Goal: Entertainment & Leisure: Consume media (video, audio)

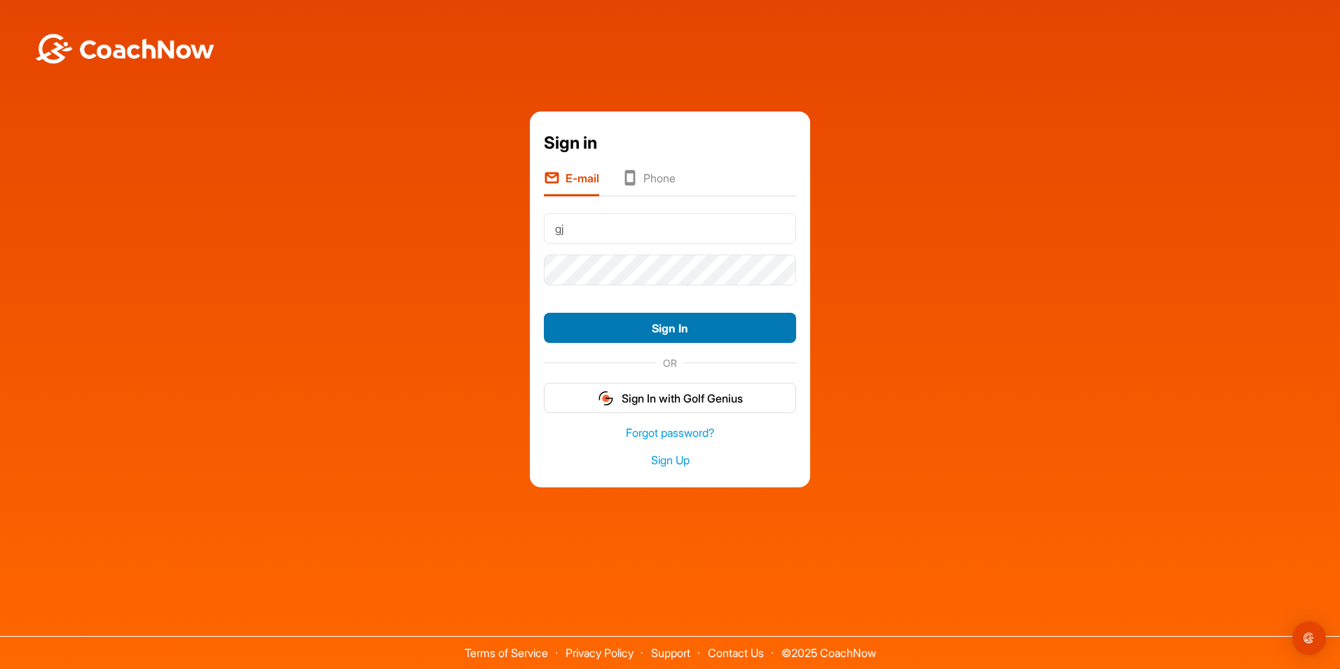
type input "[EMAIL_ADDRESS][DOMAIN_NAME]"
click at [669, 330] on button "Sign In" at bounding box center [670, 328] width 252 height 30
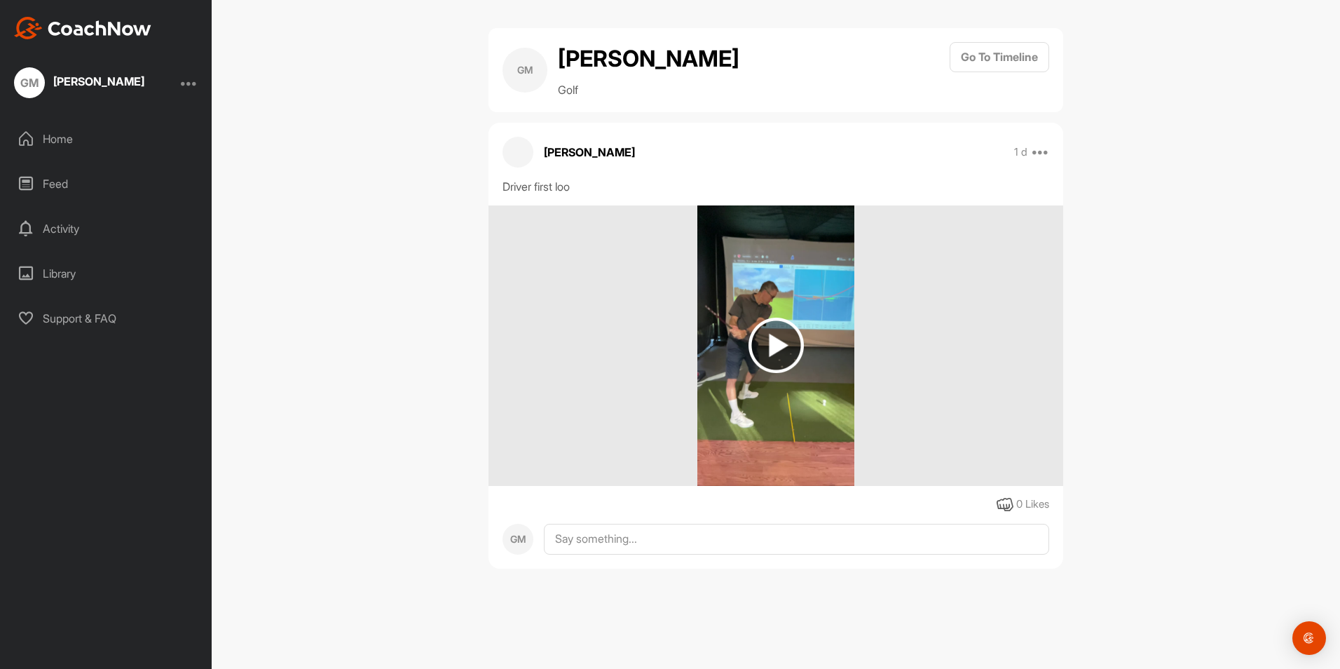
click at [771, 338] on img at bounding box center [775, 344] width 55 height 55
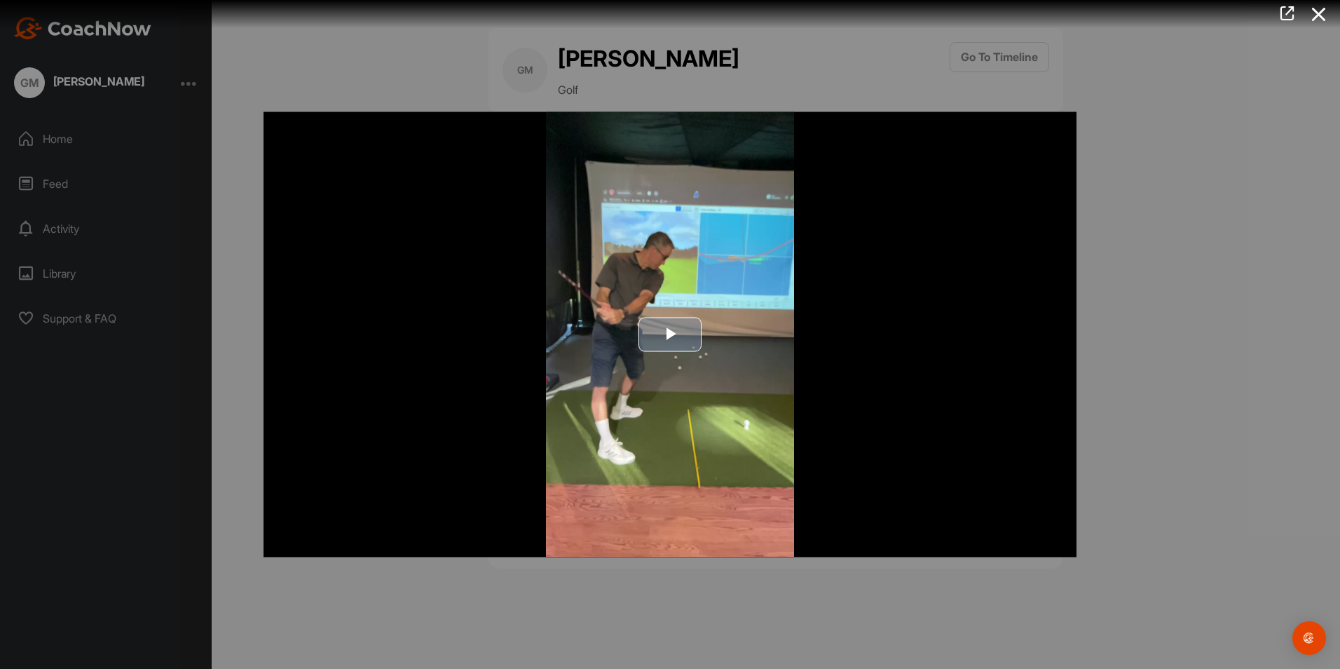
click at [670, 334] on span "Video Player" at bounding box center [670, 334] width 0 height 0
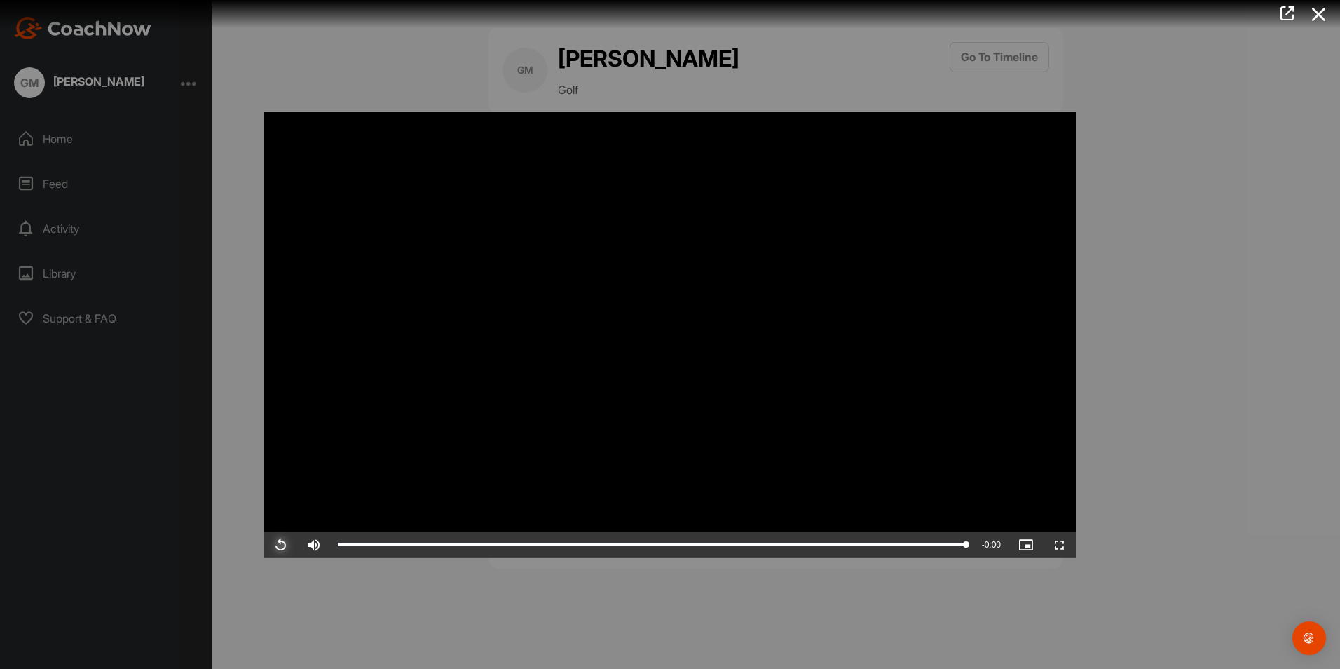
click at [285, 544] on span "Video Player" at bounding box center [280, 544] width 34 height 0
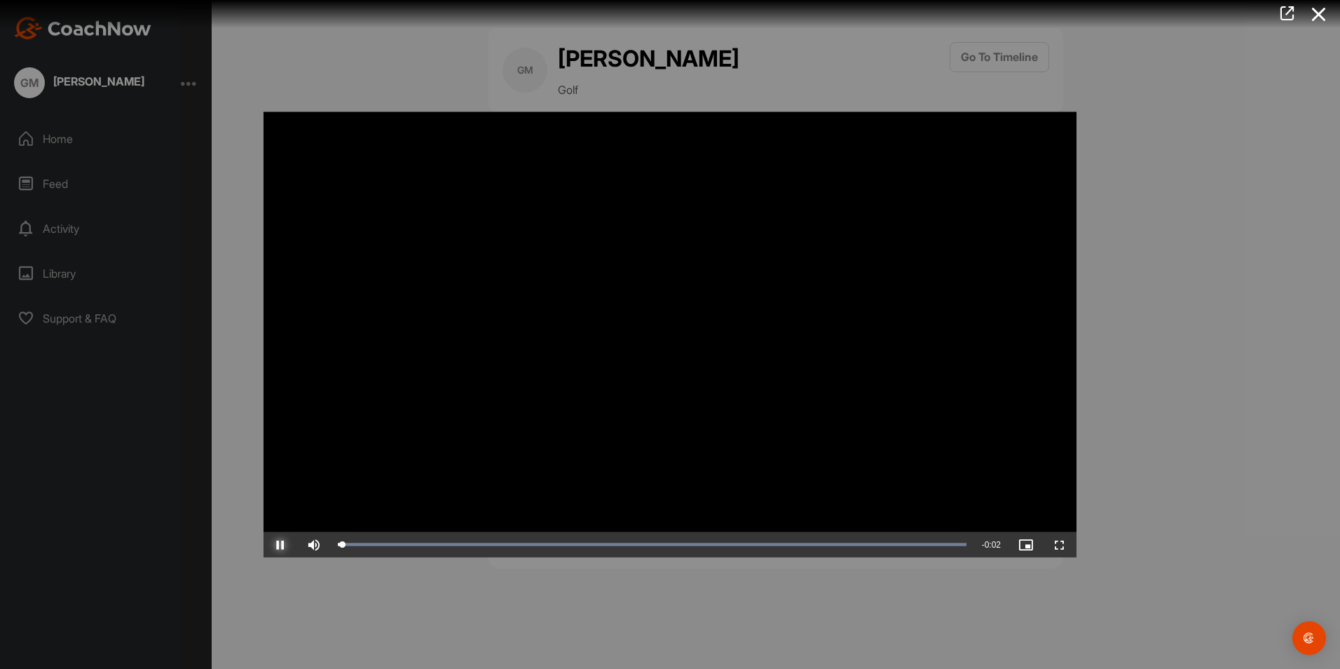
click at [285, 544] on span "Video Player" at bounding box center [280, 544] width 34 height 0
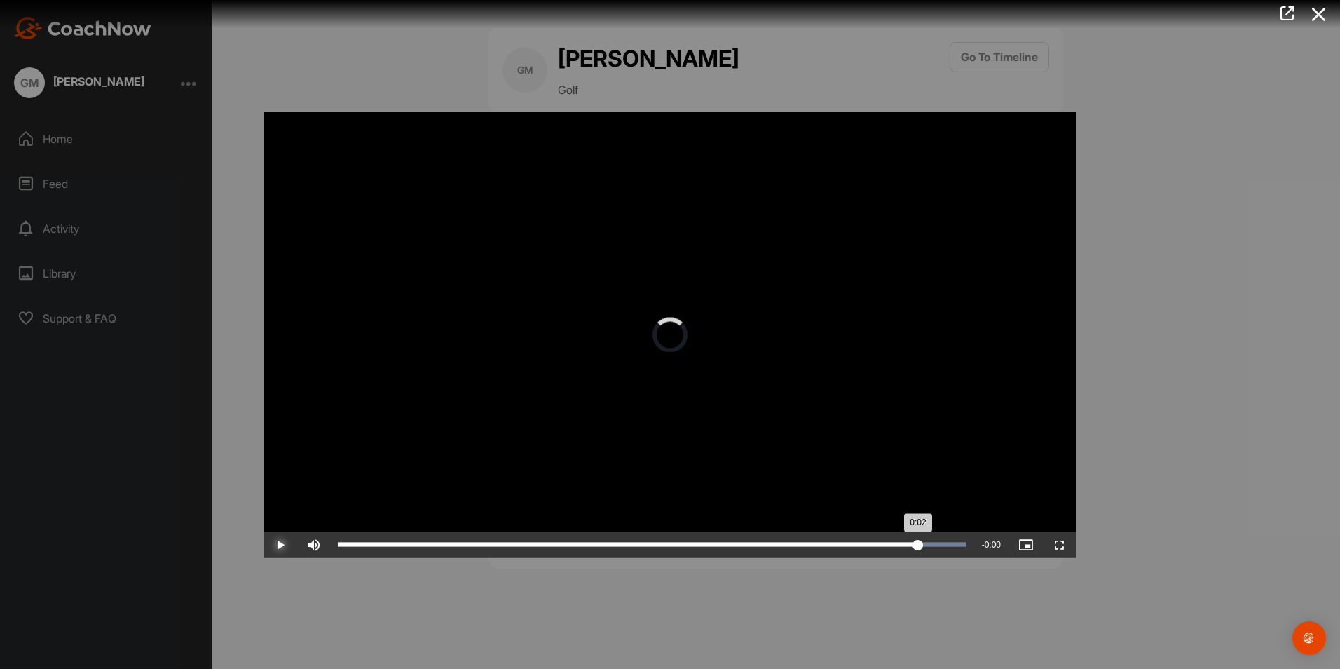
drag, startPoint x: 353, startPoint y: 544, endPoint x: 920, endPoint y: 533, distance: 567.0
click at [920, 533] on div "Loaded : 100.00% 0:02 0:02" at bounding box center [652, 544] width 643 height 25
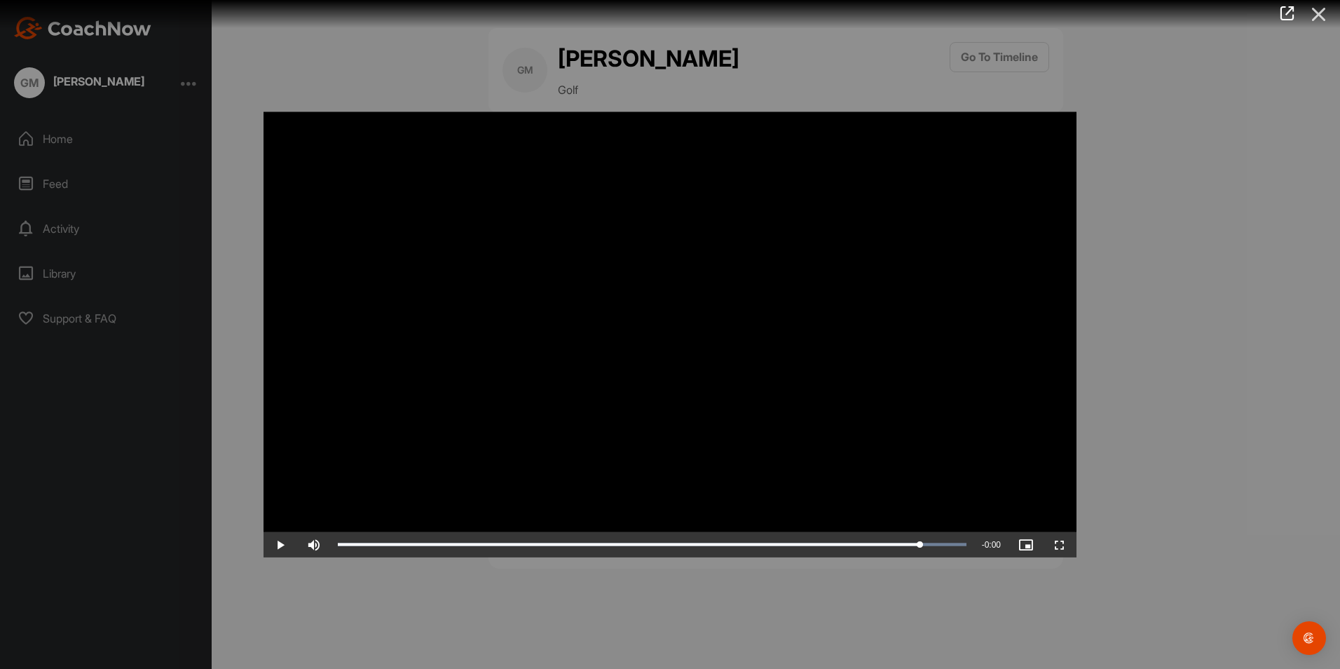
click at [1316, 5] on icon at bounding box center [1319, 14] width 32 height 26
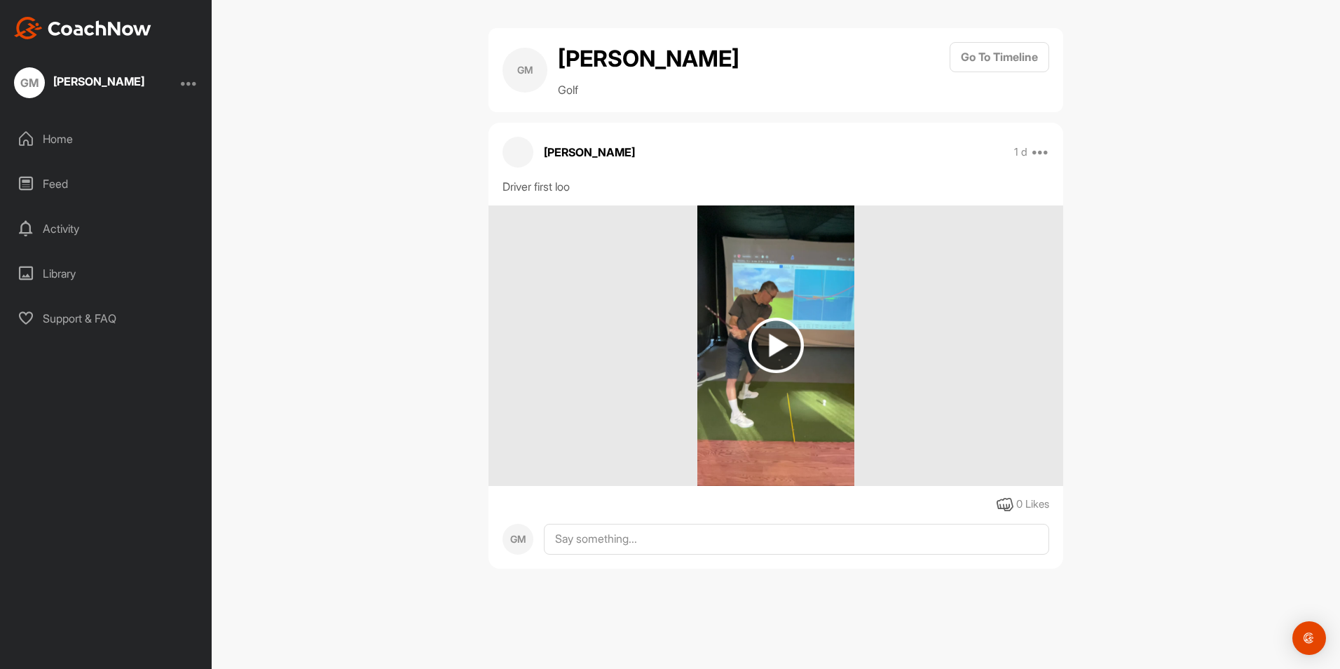
click at [178, 78] on div "GM [PERSON_NAME]" at bounding box center [106, 82] width 212 height 31
click at [62, 135] on div "Home" at bounding box center [107, 138] width 198 height 35
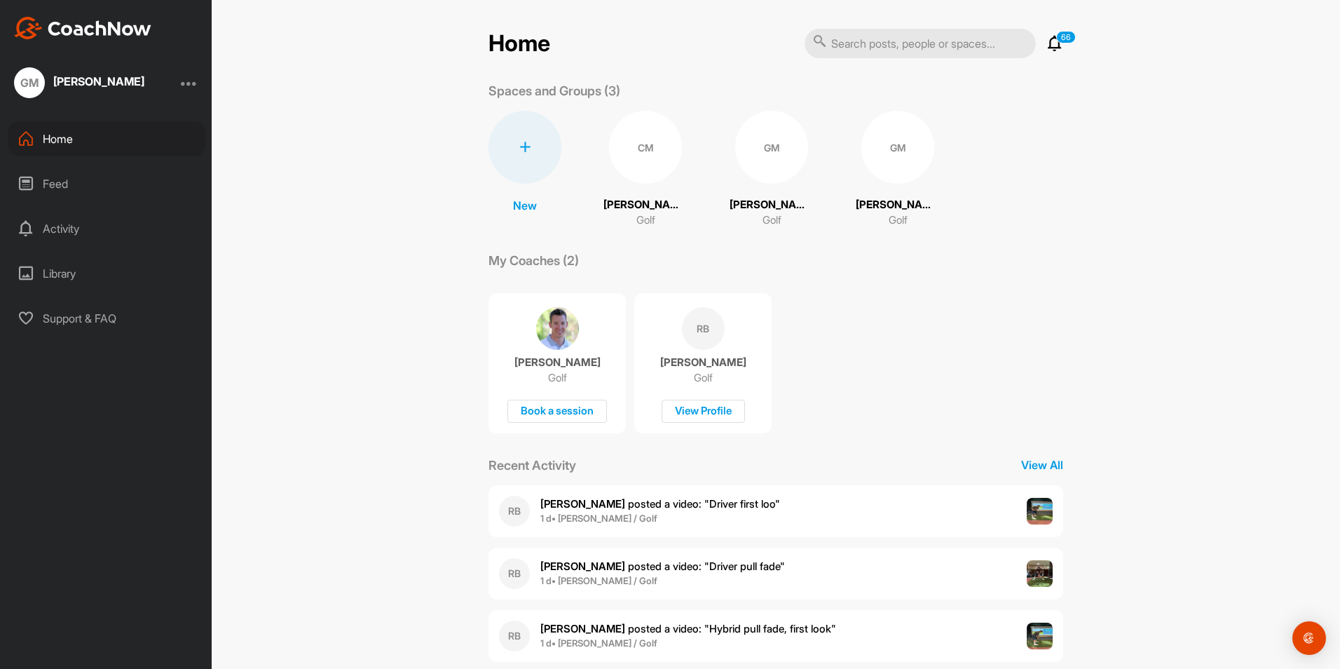
click at [32, 81] on div "GM" at bounding box center [29, 82] width 31 height 31
click at [700, 335] on div "RB" at bounding box center [703, 328] width 43 height 43
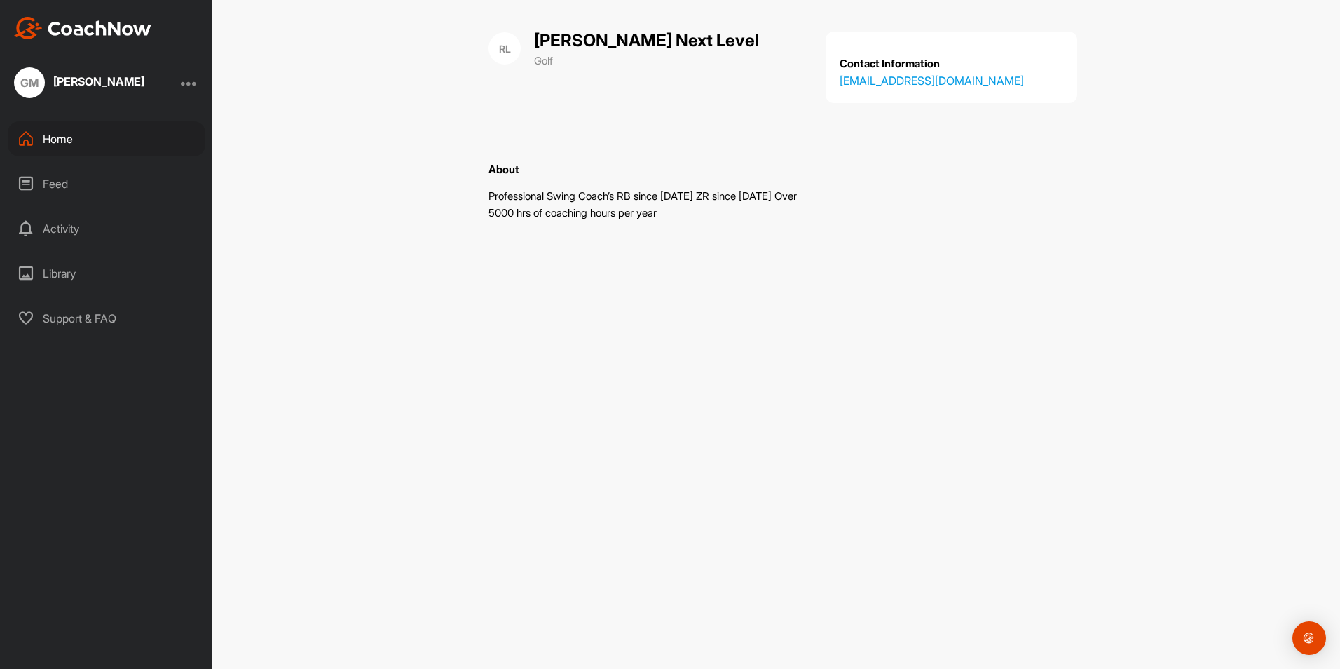
click at [27, 78] on div "GM" at bounding box center [29, 82] width 31 height 31
click at [53, 135] on div "Home" at bounding box center [107, 138] width 198 height 35
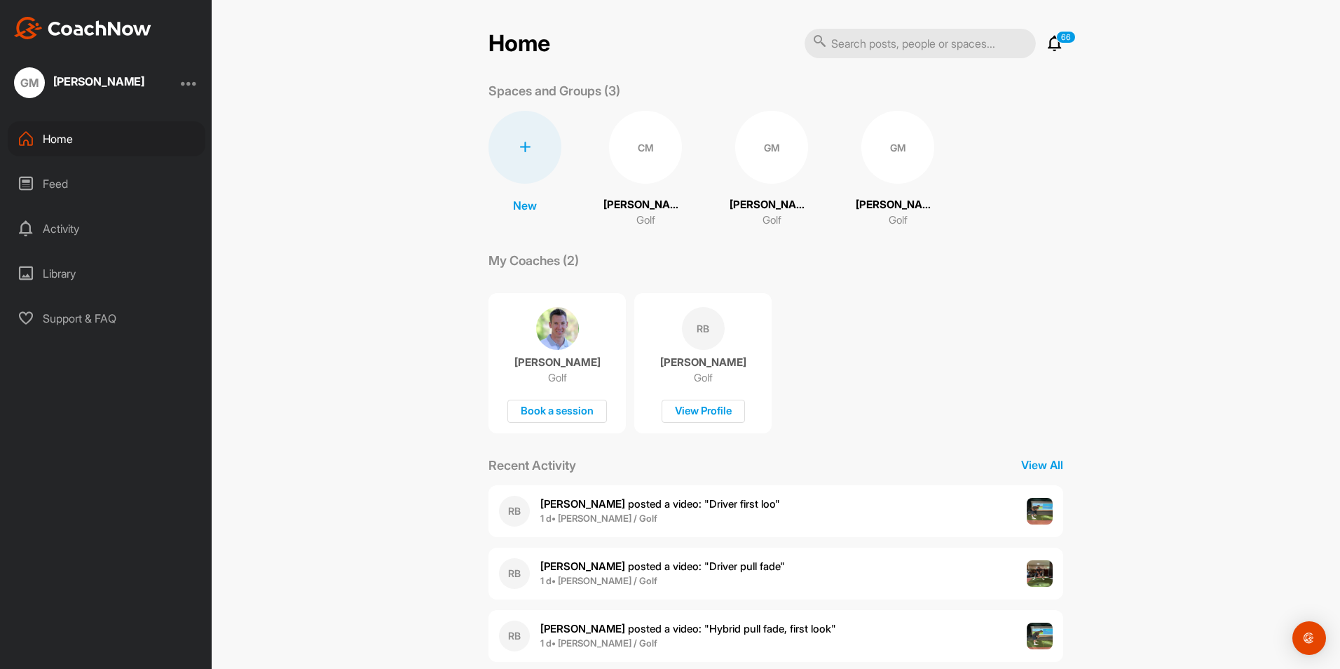
click at [757, 150] on div "GM" at bounding box center [771, 147] width 73 height 73
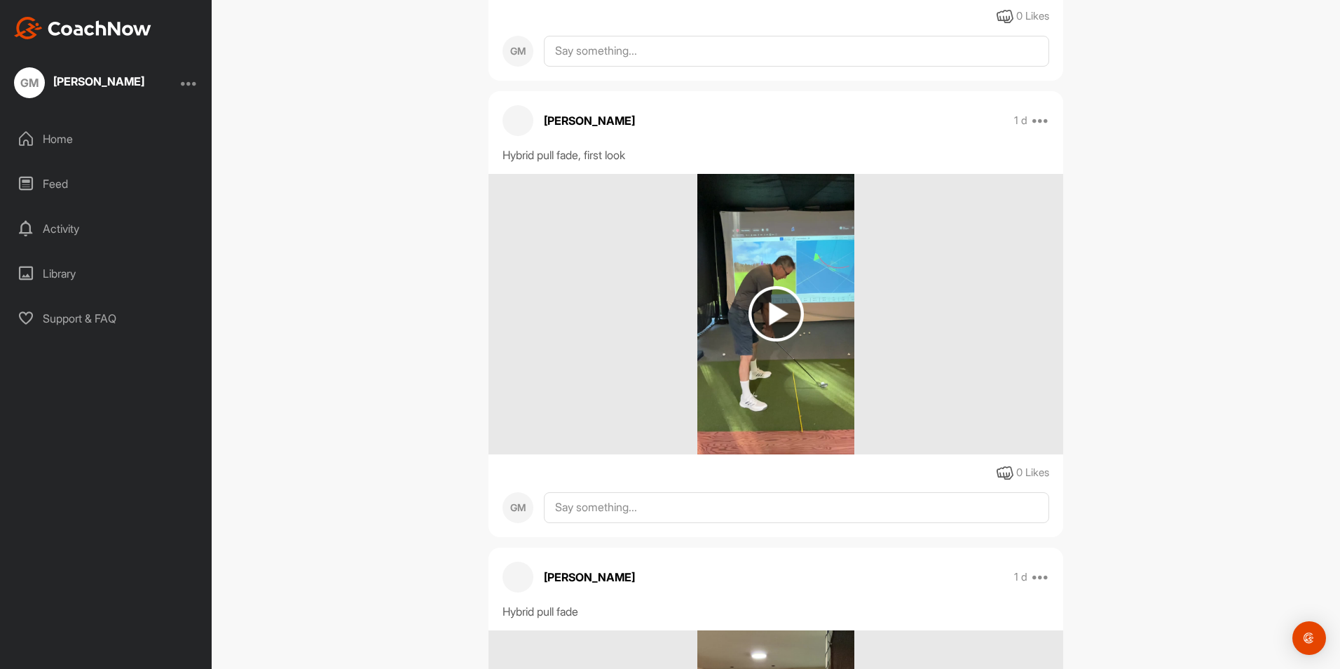
scroll to position [1070, 0]
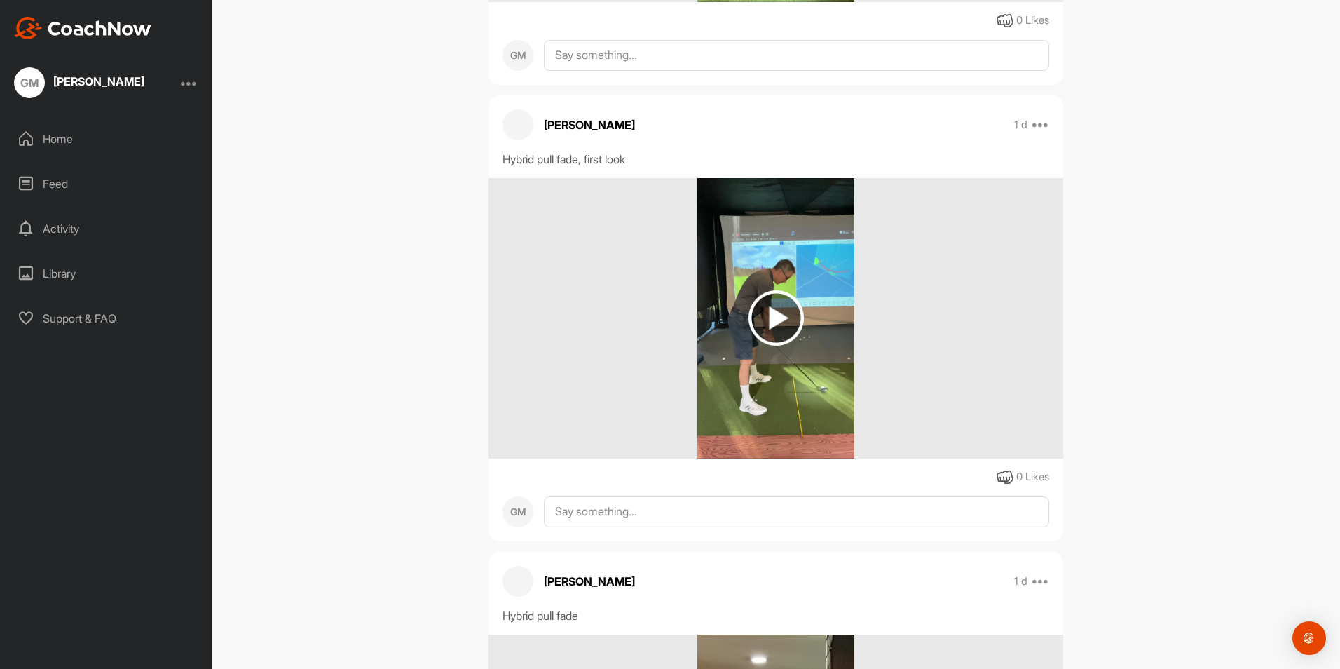
click at [765, 318] on img at bounding box center [775, 317] width 55 height 55
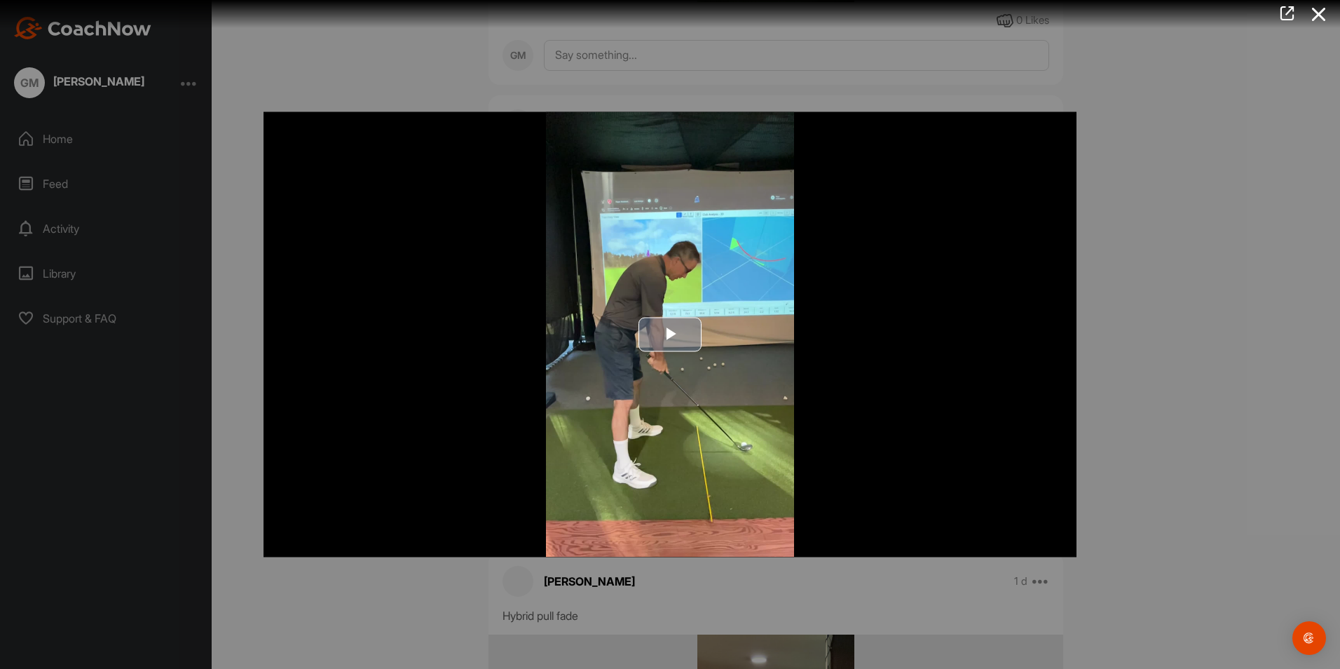
click at [670, 334] on span "Video Player" at bounding box center [670, 334] width 0 height 0
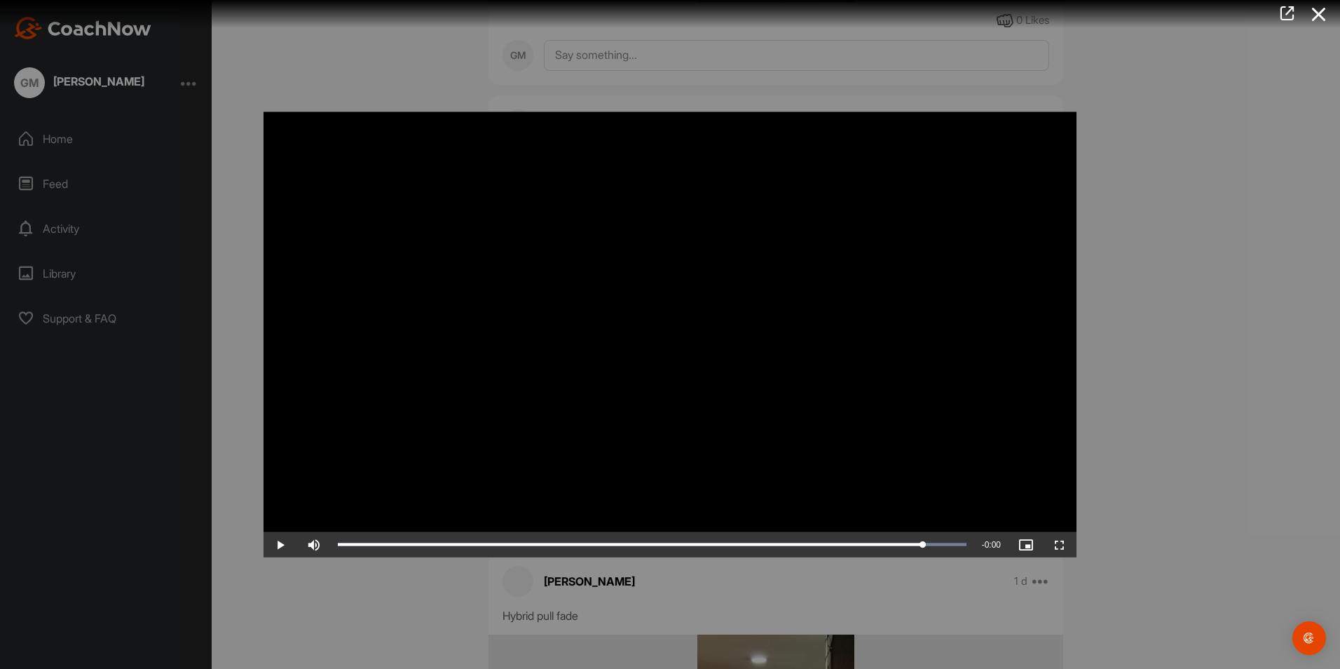
drag, startPoint x: 659, startPoint y: 542, endPoint x: 923, endPoint y: 567, distance: 264.7
click at [923, 567] on div "Video Player is loading. Play Video Play Skip Backward Skip Forward Mute Curren…" at bounding box center [669, 334] width 841 height 473
click at [1323, 15] on icon at bounding box center [1319, 14] width 32 height 26
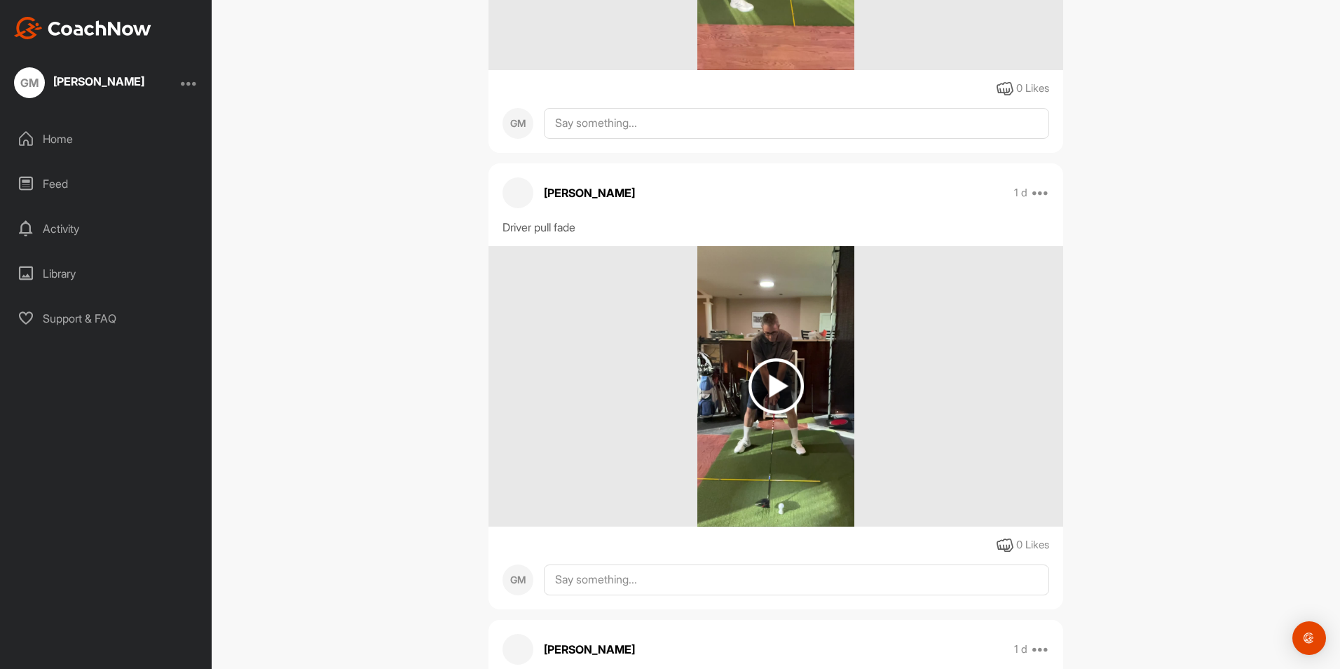
scroll to position [554, 0]
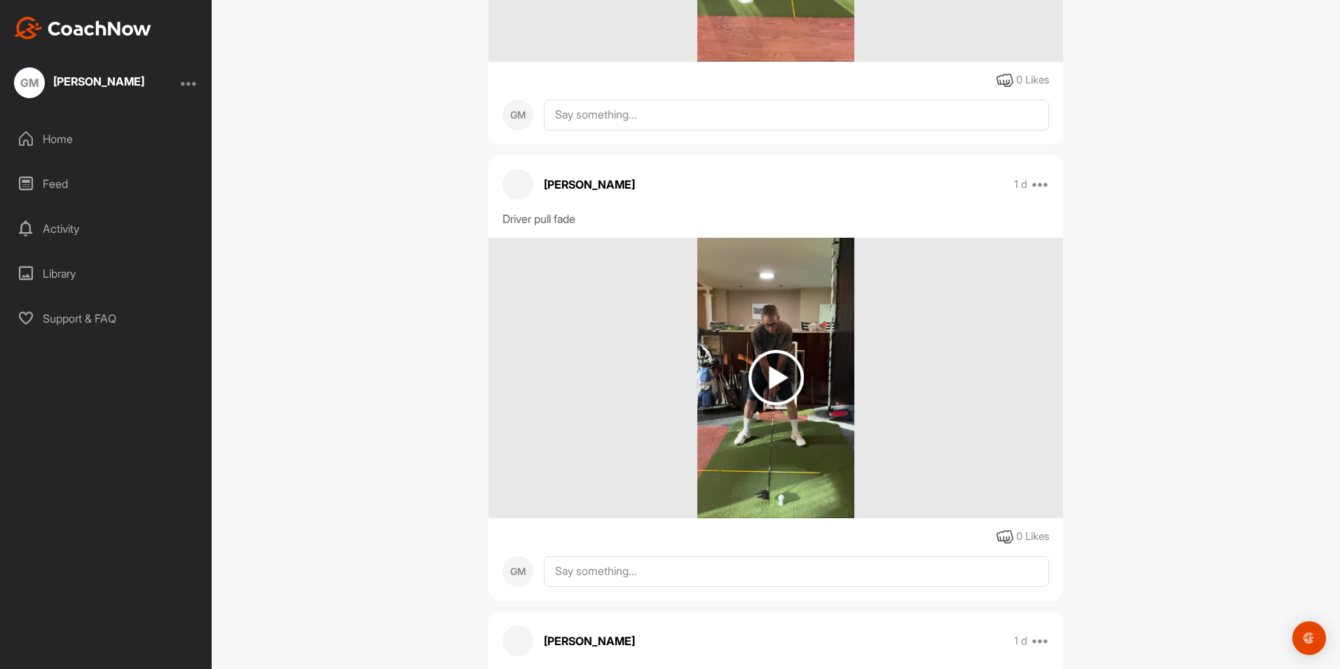
click at [788, 374] on img at bounding box center [775, 377] width 55 height 55
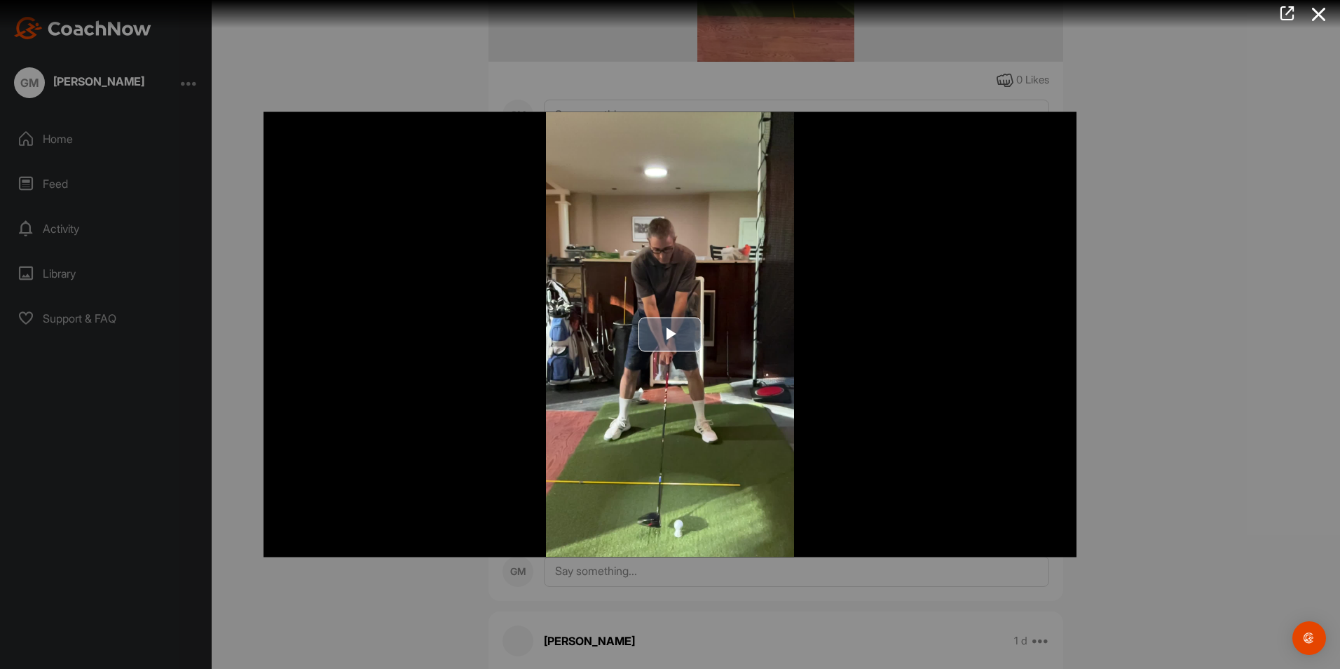
click at [670, 334] on span "Video Player" at bounding box center [670, 334] width 0 height 0
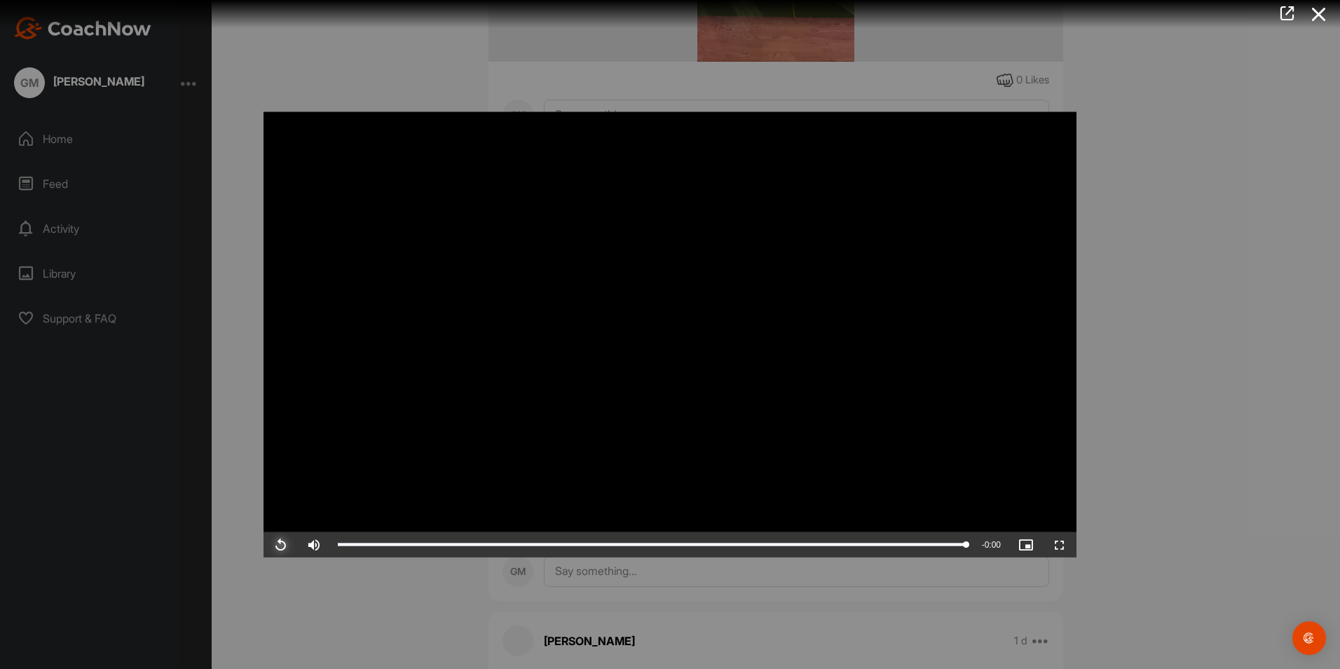
click at [280, 544] on span "Video Player" at bounding box center [280, 544] width 34 height 0
drag, startPoint x: 580, startPoint y: 544, endPoint x: 900, endPoint y: 524, distance: 320.8
click at [280, 544] on span "Video Player" at bounding box center [280, 544] width 34 height 0
click at [1321, 4] on icon at bounding box center [1319, 14] width 32 height 26
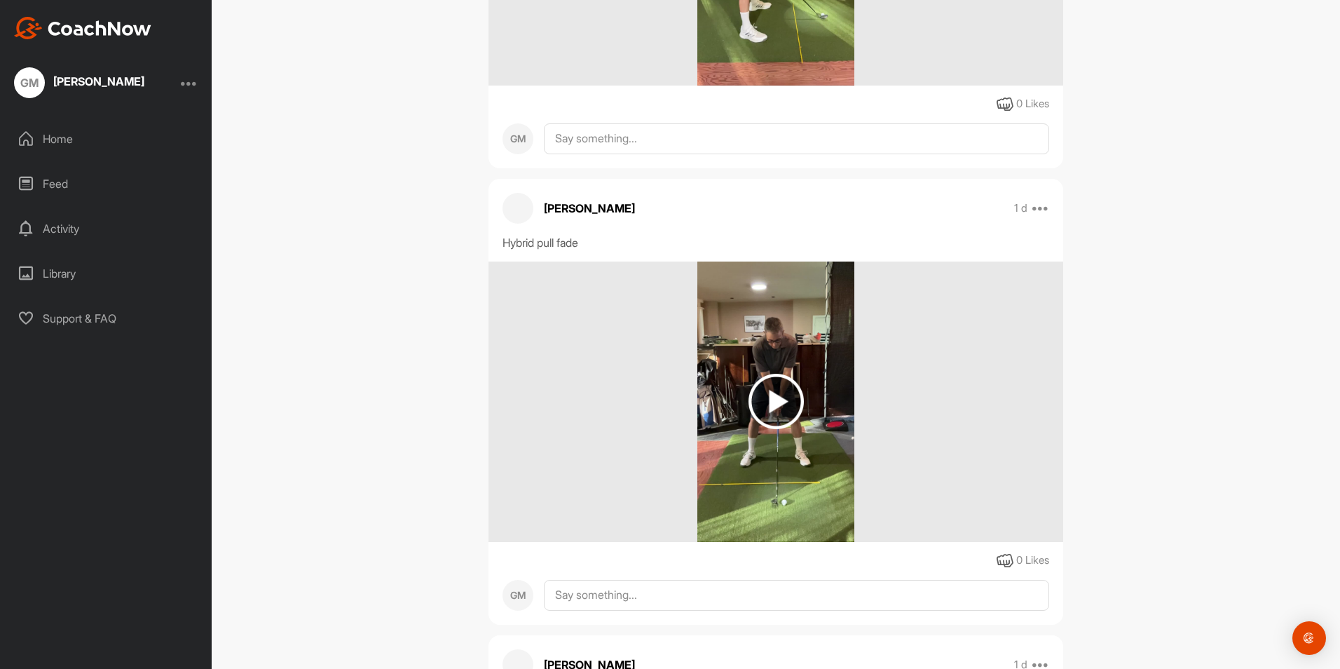
scroll to position [1460, 0]
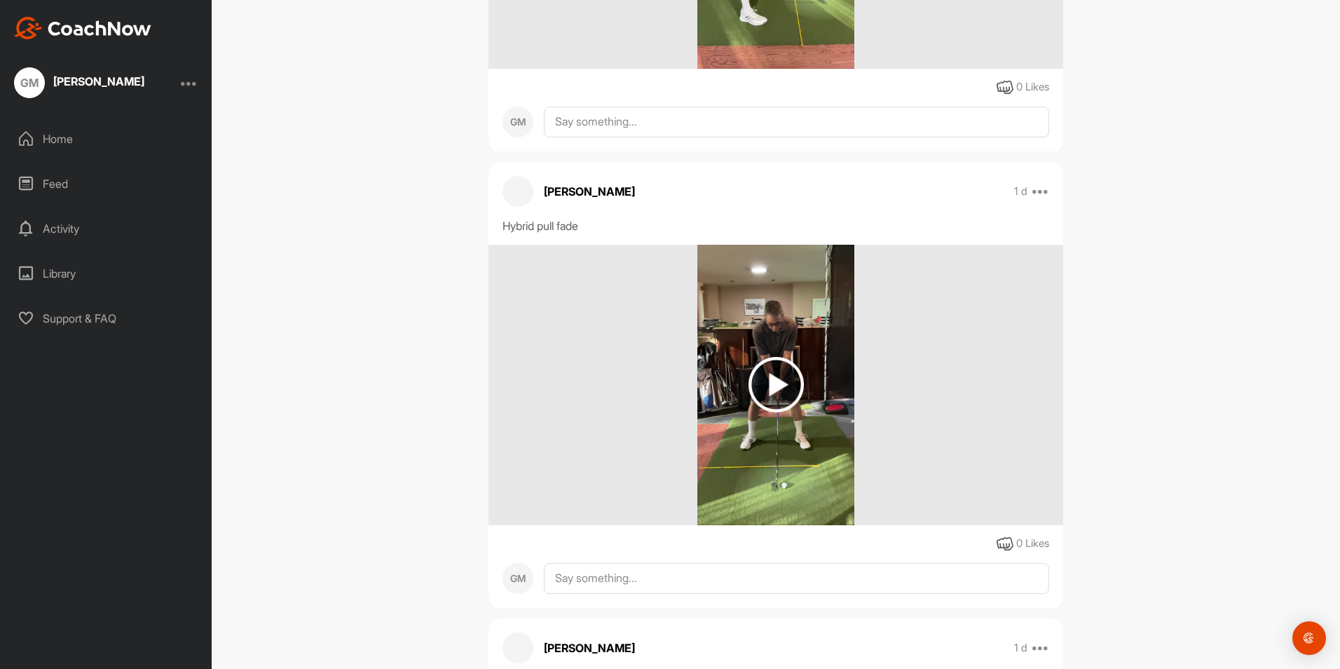
click at [789, 393] on img at bounding box center [775, 384] width 55 height 55
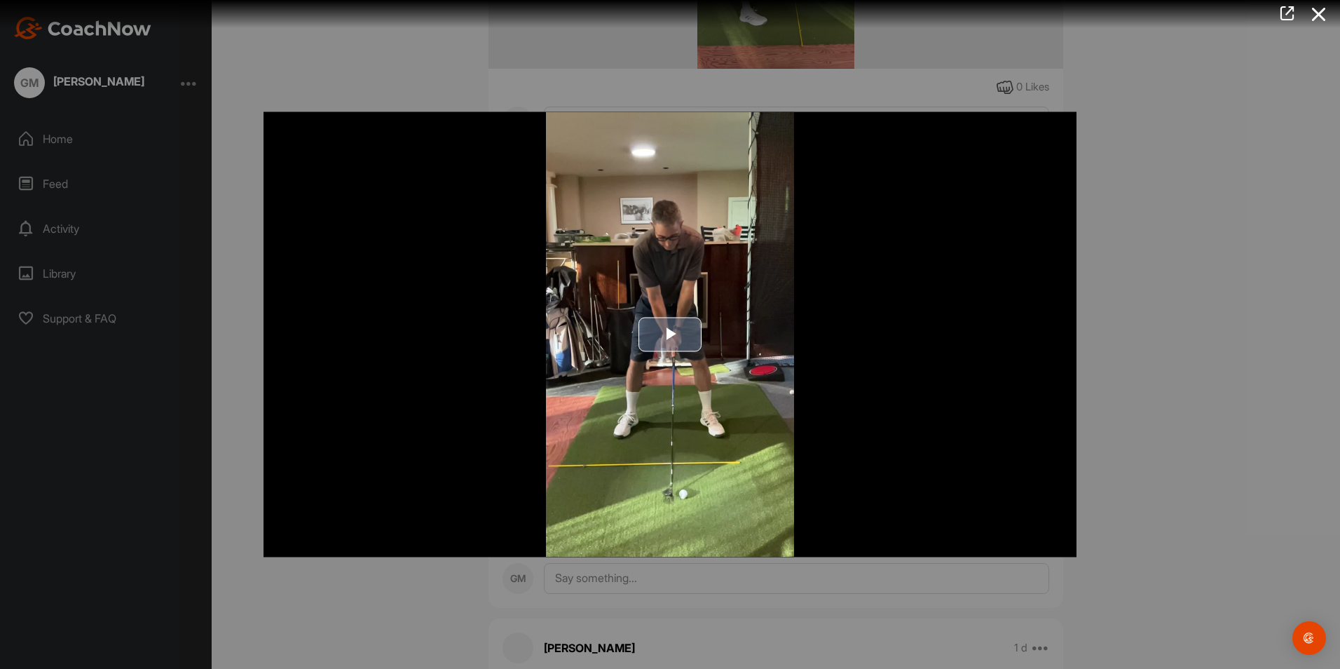
click at [670, 334] on span "Video Player" at bounding box center [670, 334] width 0 height 0
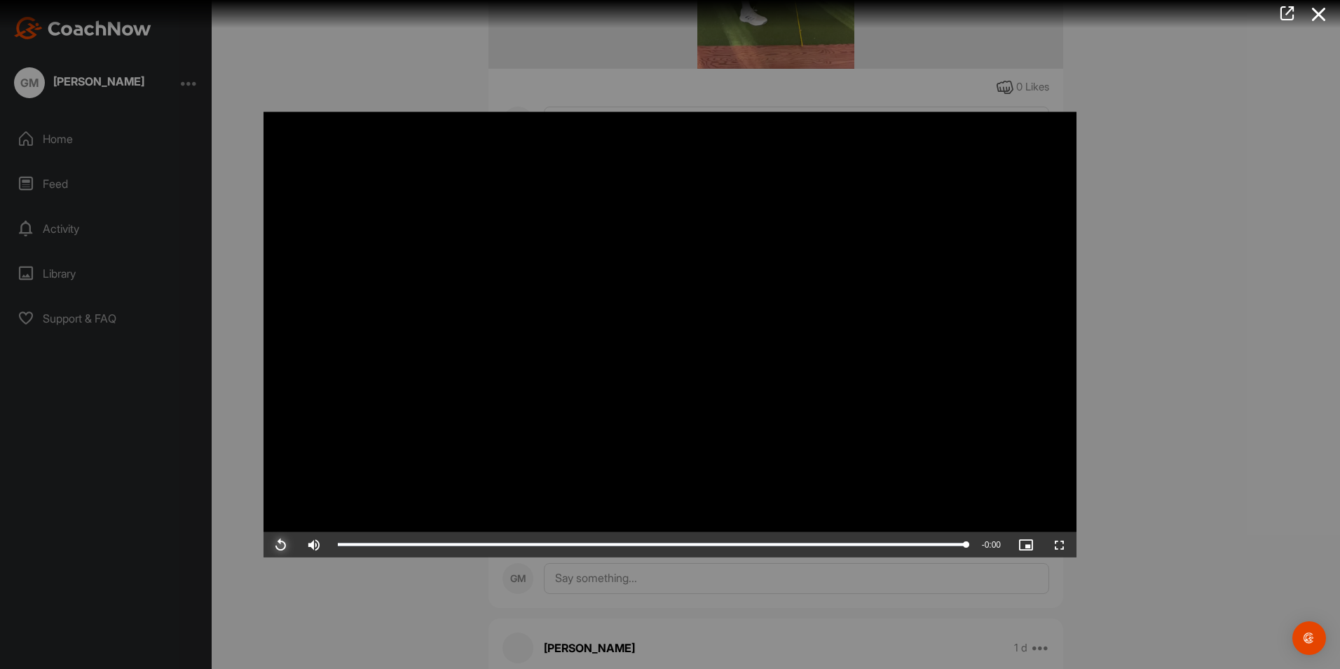
click at [284, 544] on span "Video Player" at bounding box center [280, 544] width 34 height 0
drag, startPoint x: 749, startPoint y: 542, endPoint x: 955, endPoint y: 520, distance: 207.2
click at [1316, 18] on icon at bounding box center [1319, 14] width 32 height 26
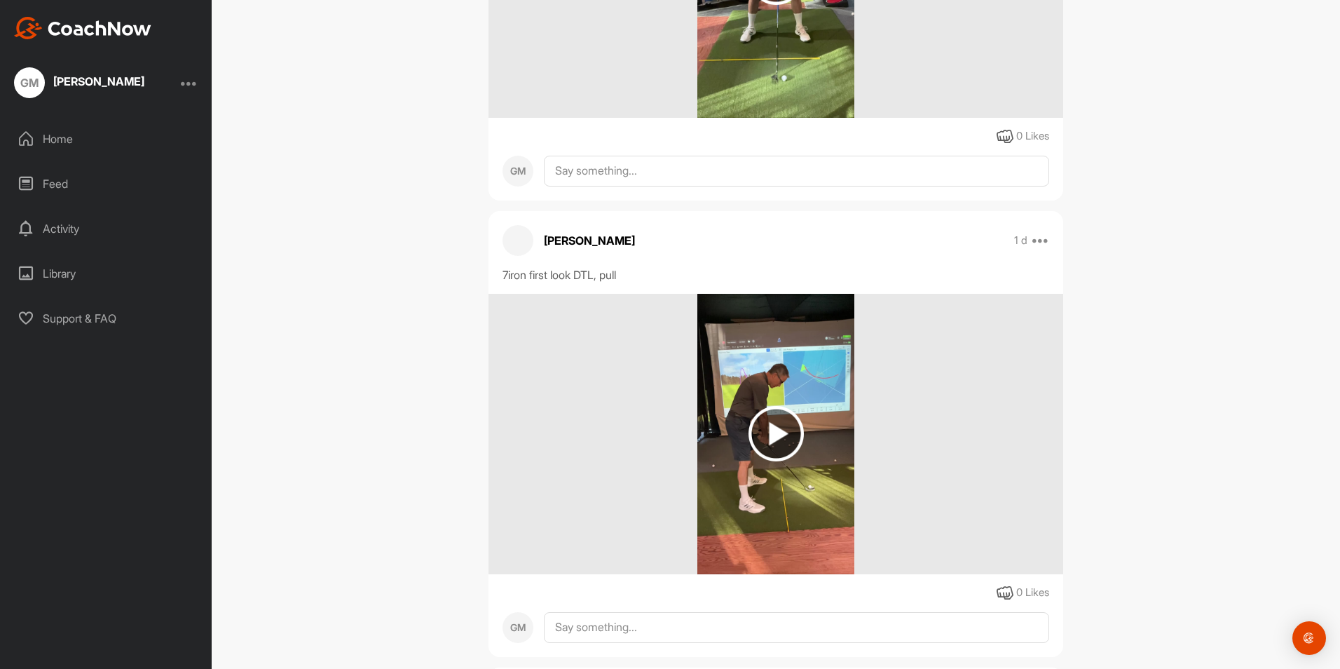
scroll to position [2006, 0]
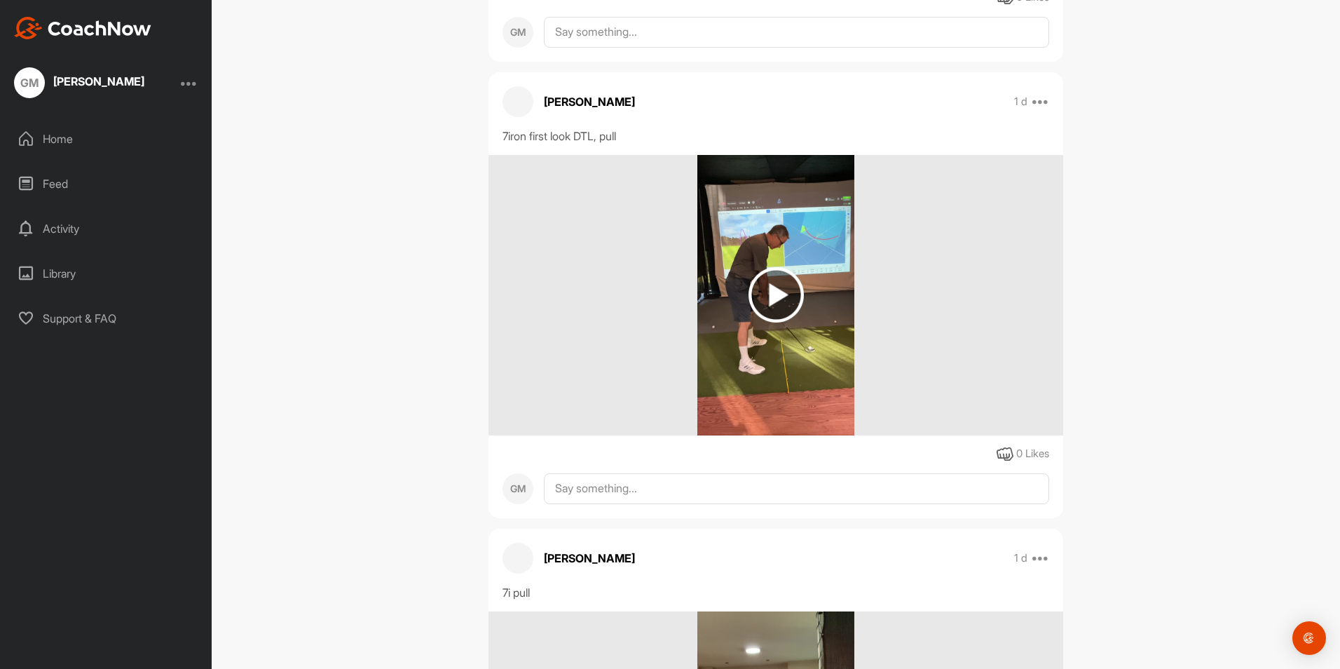
click at [776, 303] on img at bounding box center [775, 294] width 55 height 55
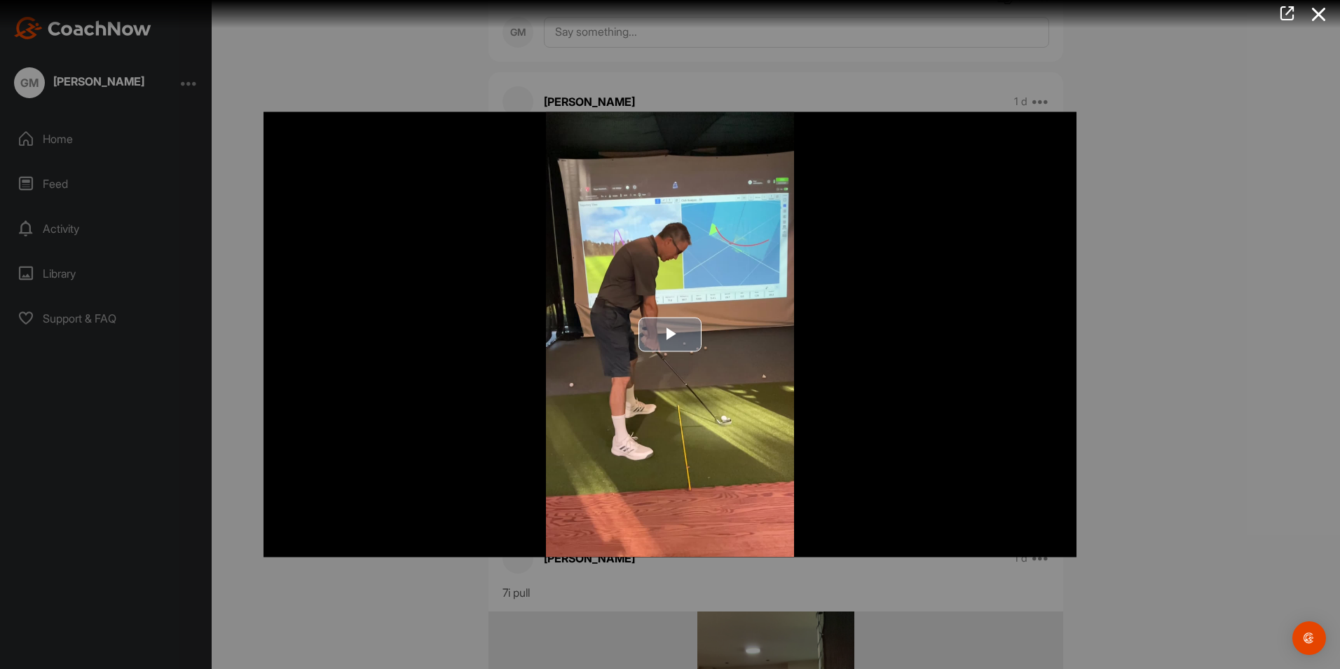
click at [670, 334] on span "Video Player" at bounding box center [670, 334] width 0 height 0
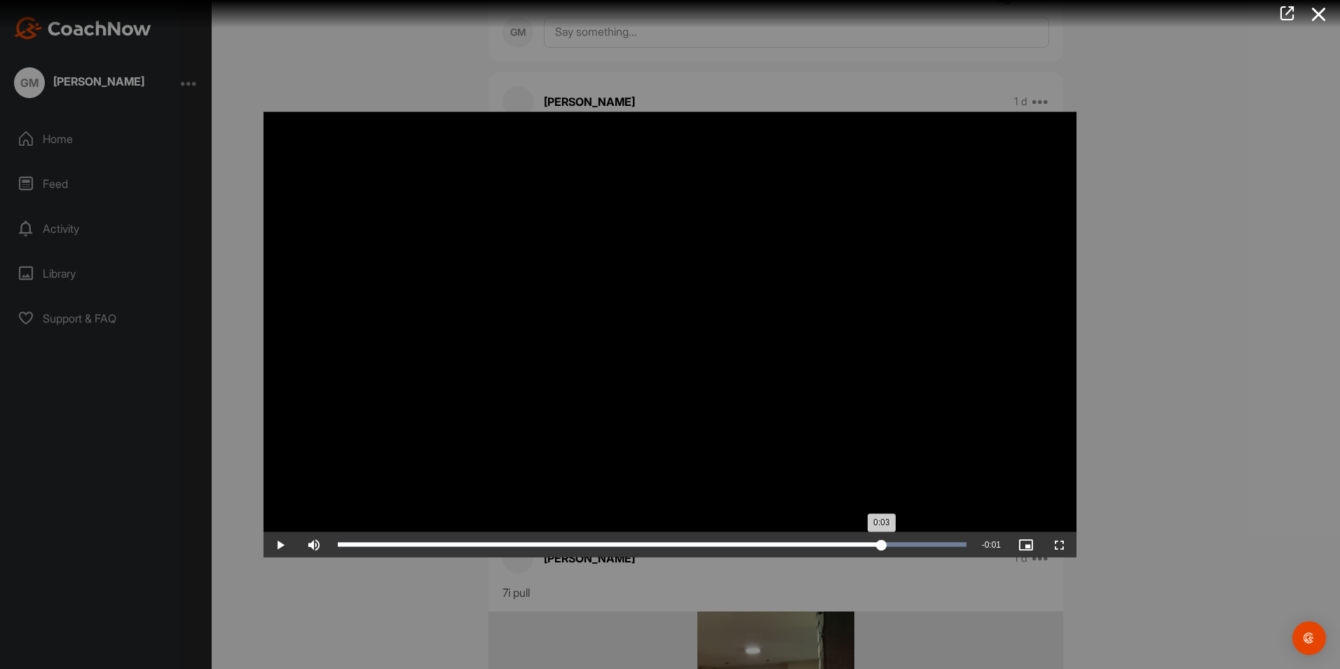
drag, startPoint x: 647, startPoint y: 535, endPoint x: 921, endPoint y: 539, distance: 274.0
click at [921, 539] on div "Loaded : 100.00% 0:03 0:03" at bounding box center [652, 544] width 643 height 25
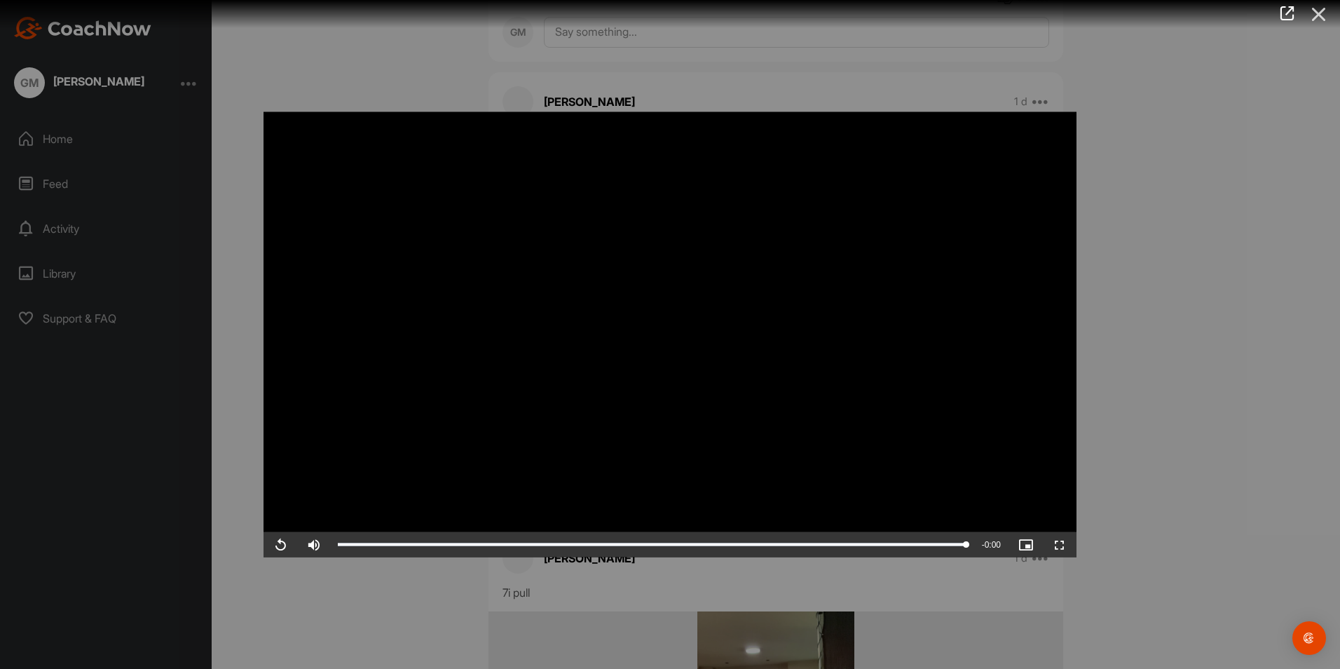
click at [1315, 12] on icon at bounding box center [1319, 14] width 32 height 26
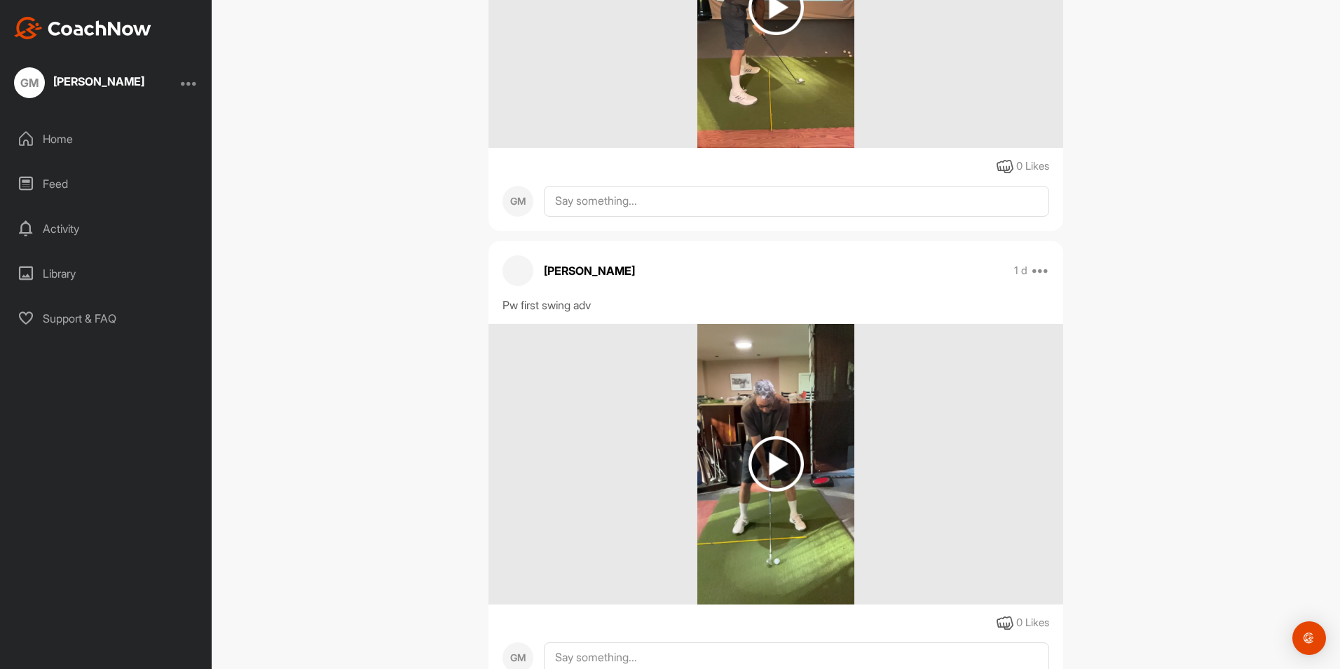
scroll to position [3214, 0]
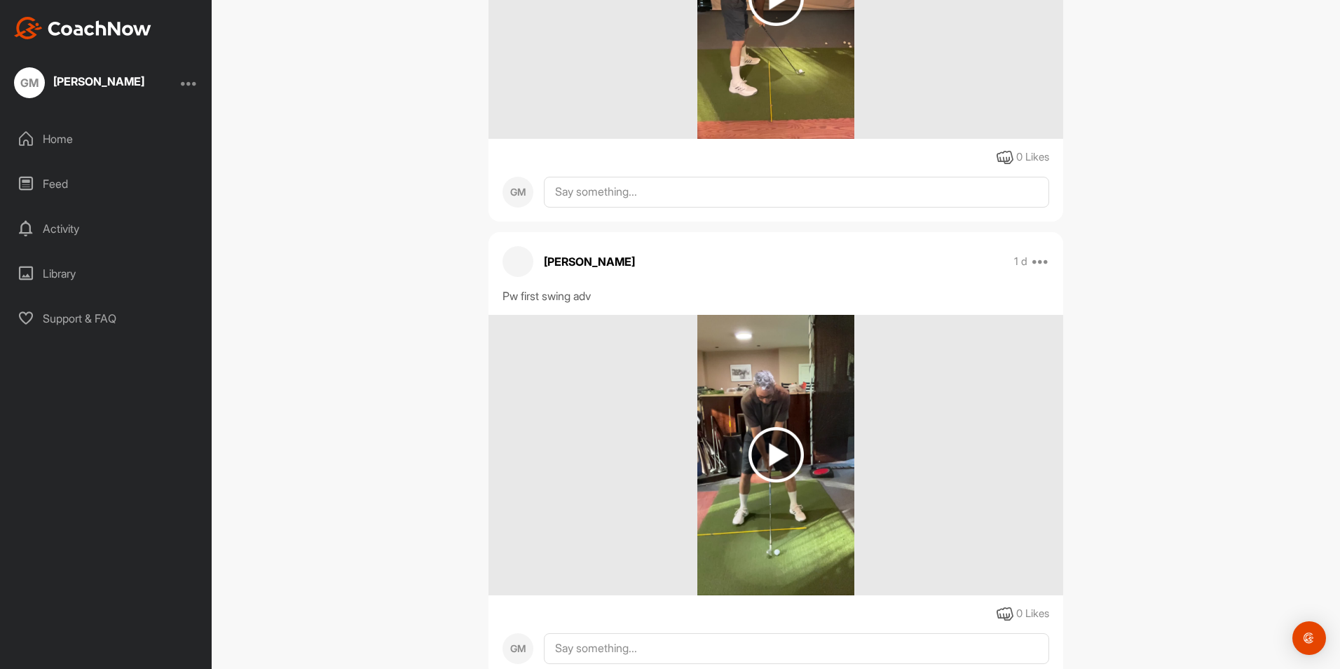
click at [779, 453] on img at bounding box center [775, 454] width 55 height 55
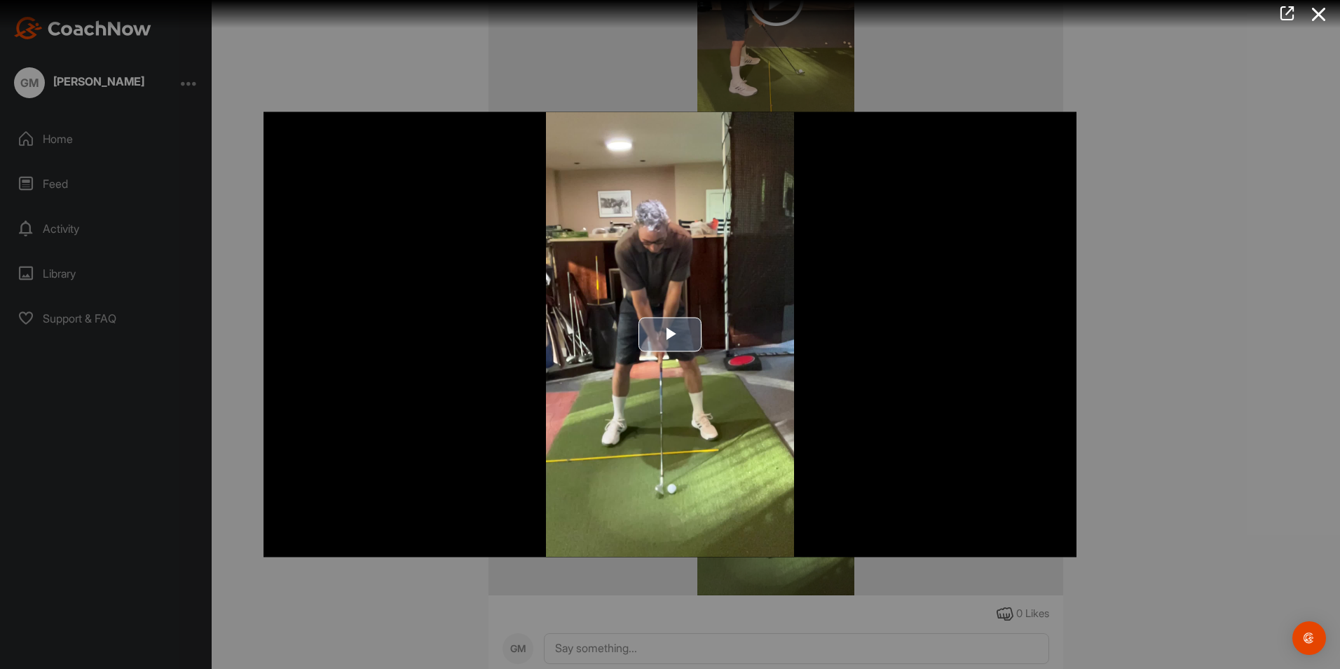
click at [670, 334] on span "Video Player" at bounding box center [670, 334] width 0 height 0
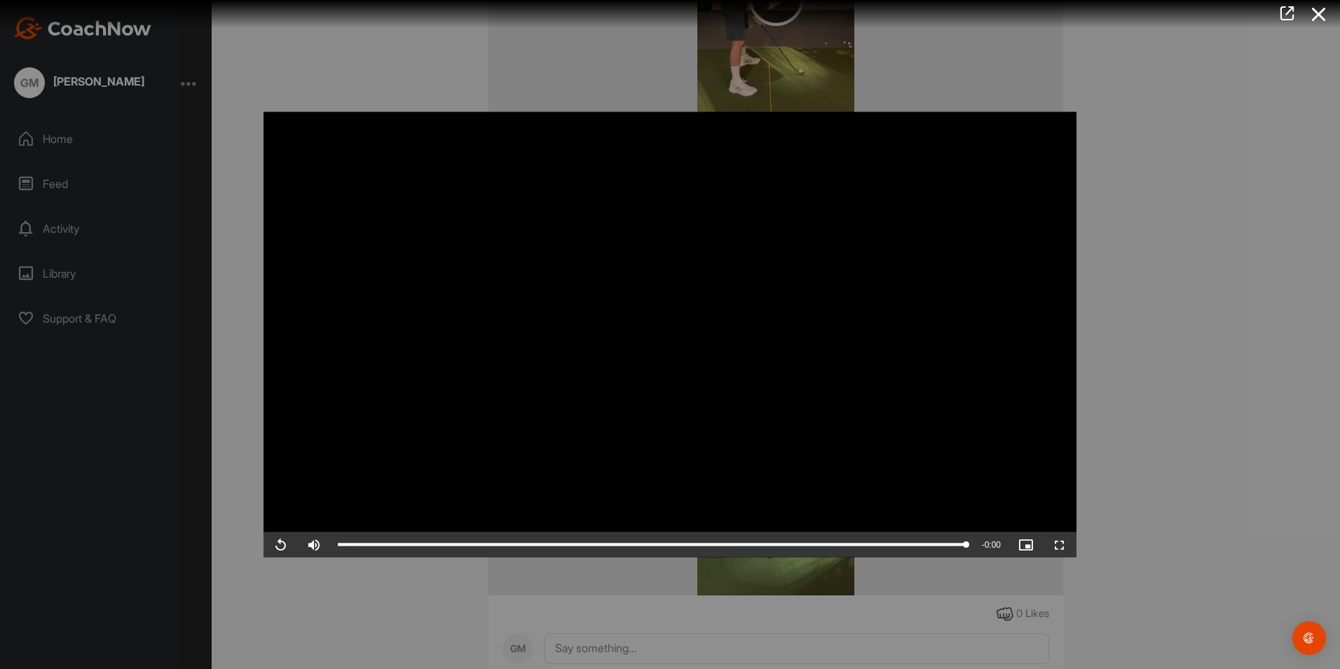
drag, startPoint x: 1334, startPoint y: 581, endPoint x: 1336, endPoint y: 520, distance: 61.0
click at [1336, 520] on div at bounding box center [670, 334] width 1340 height 669
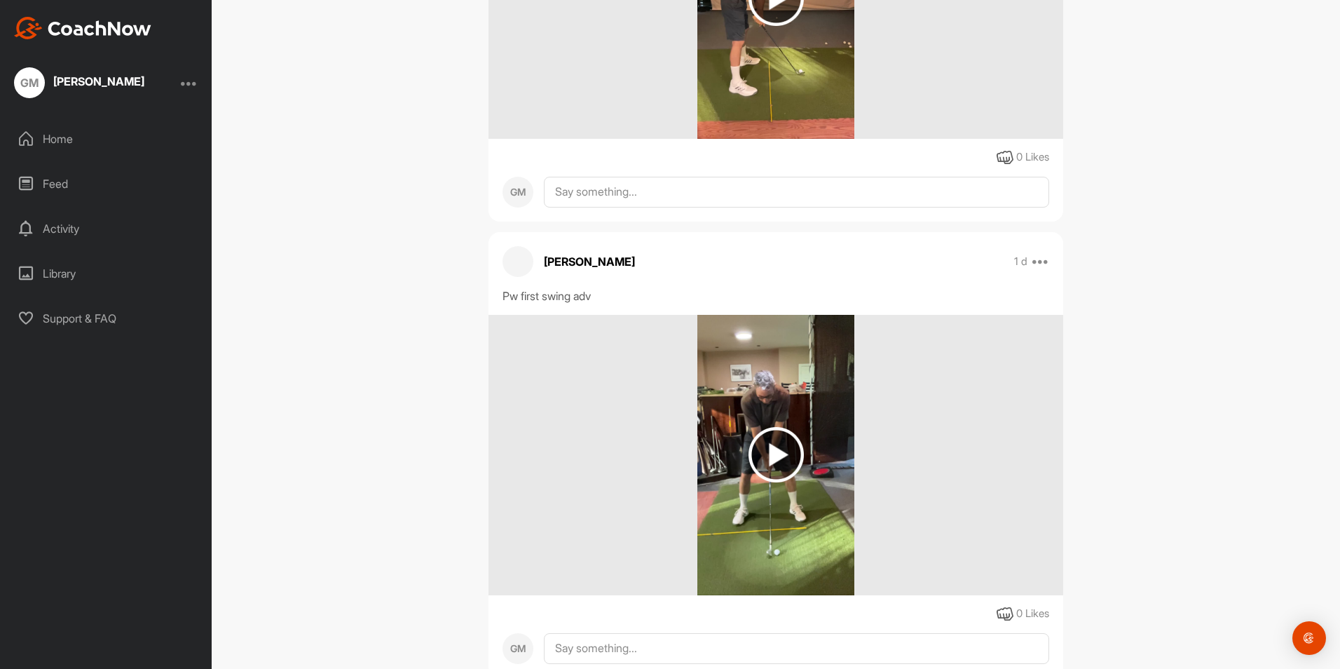
scroll to position [2630, 0]
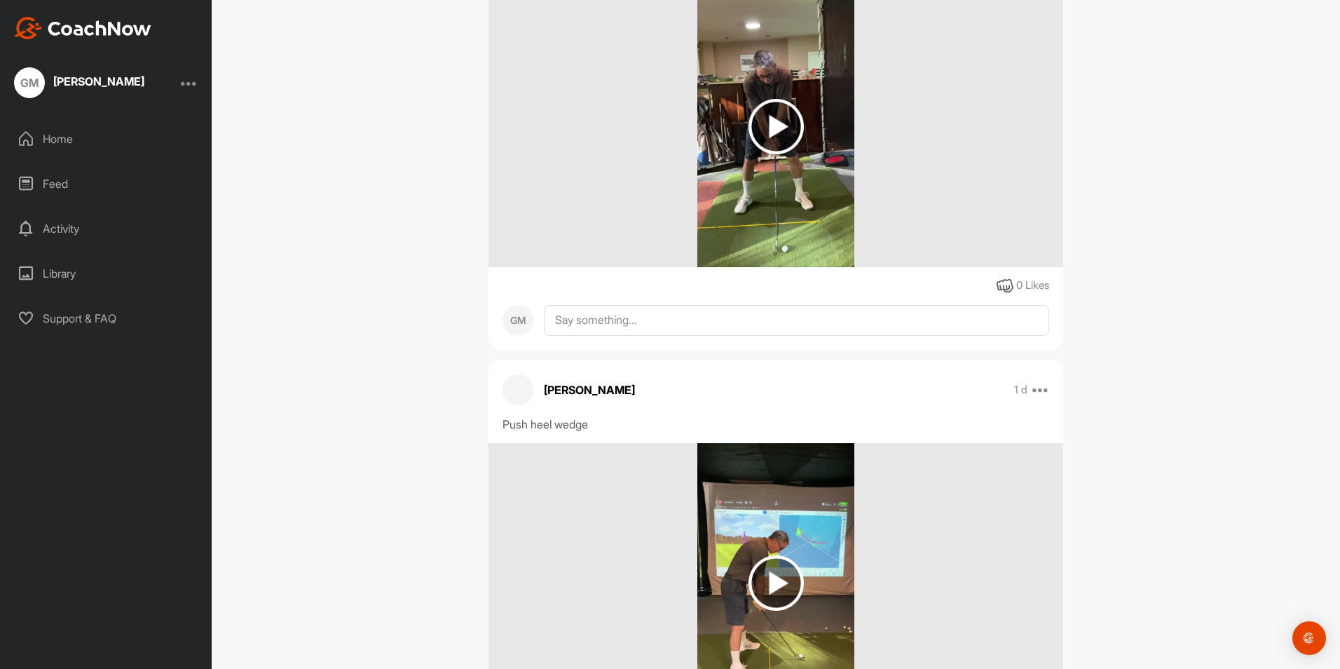
click at [795, 576] on img at bounding box center [775, 582] width 55 height 55
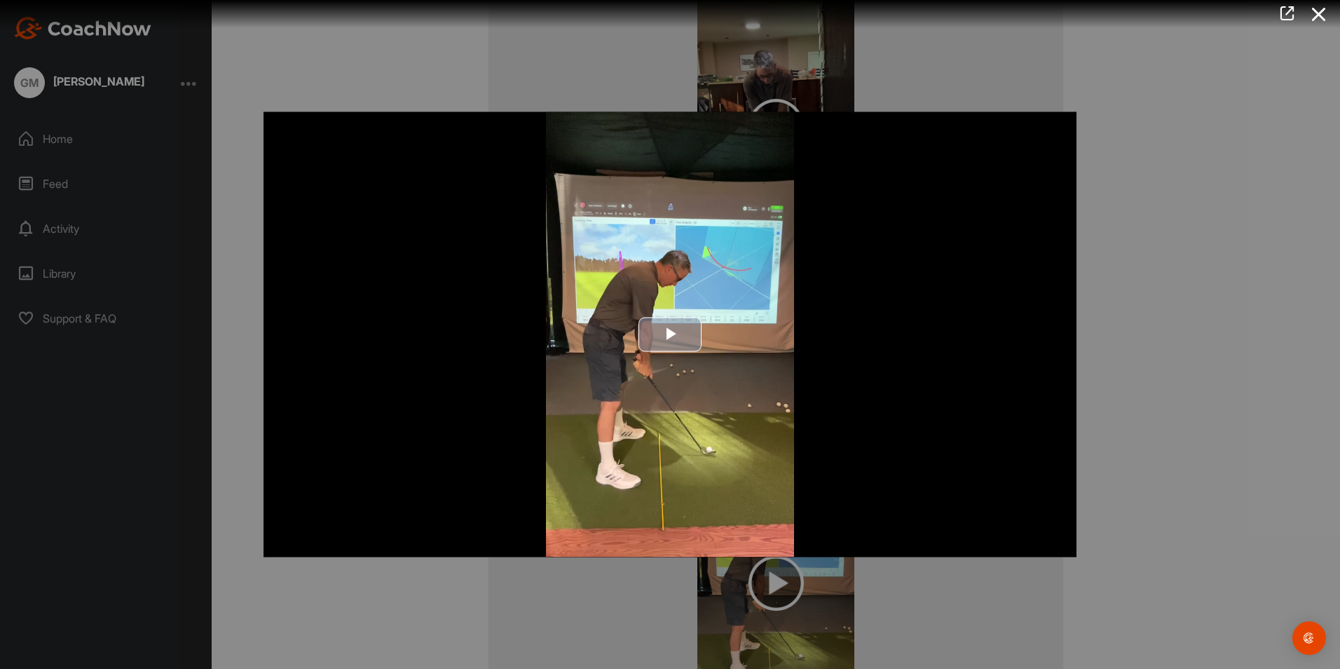
click at [670, 334] on span "Video Player" at bounding box center [670, 334] width 0 height 0
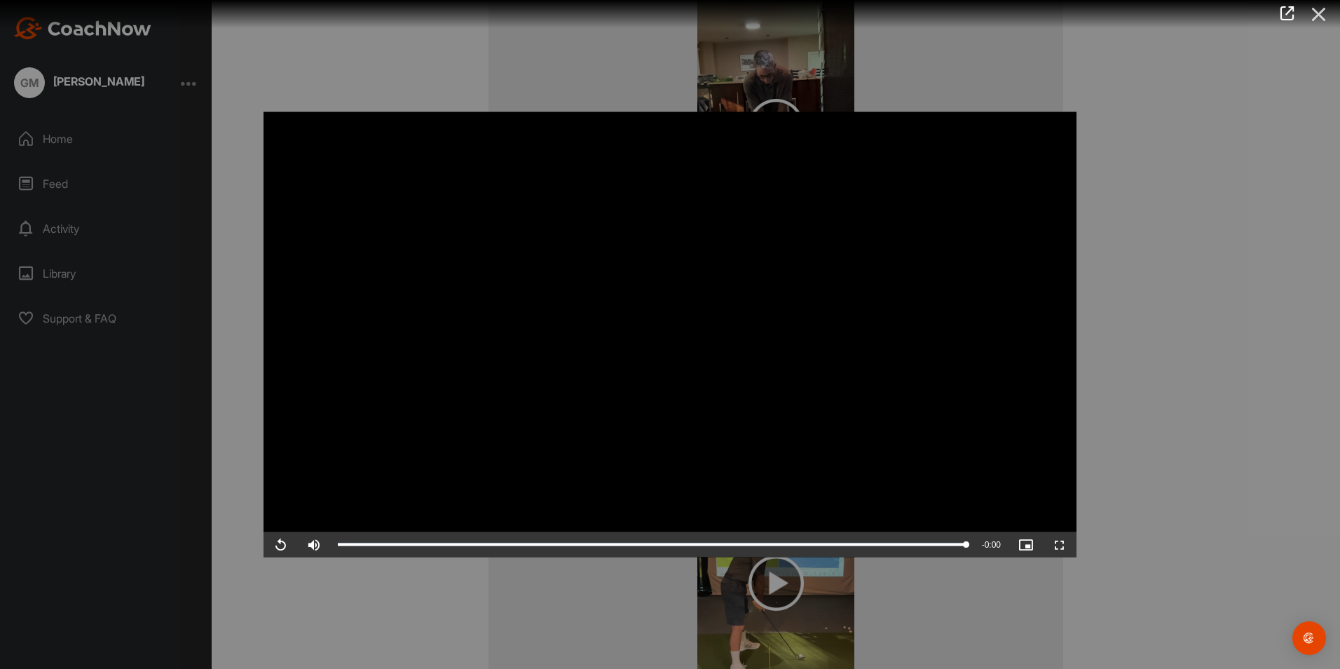
click at [1320, 15] on icon at bounding box center [1319, 14] width 32 height 26
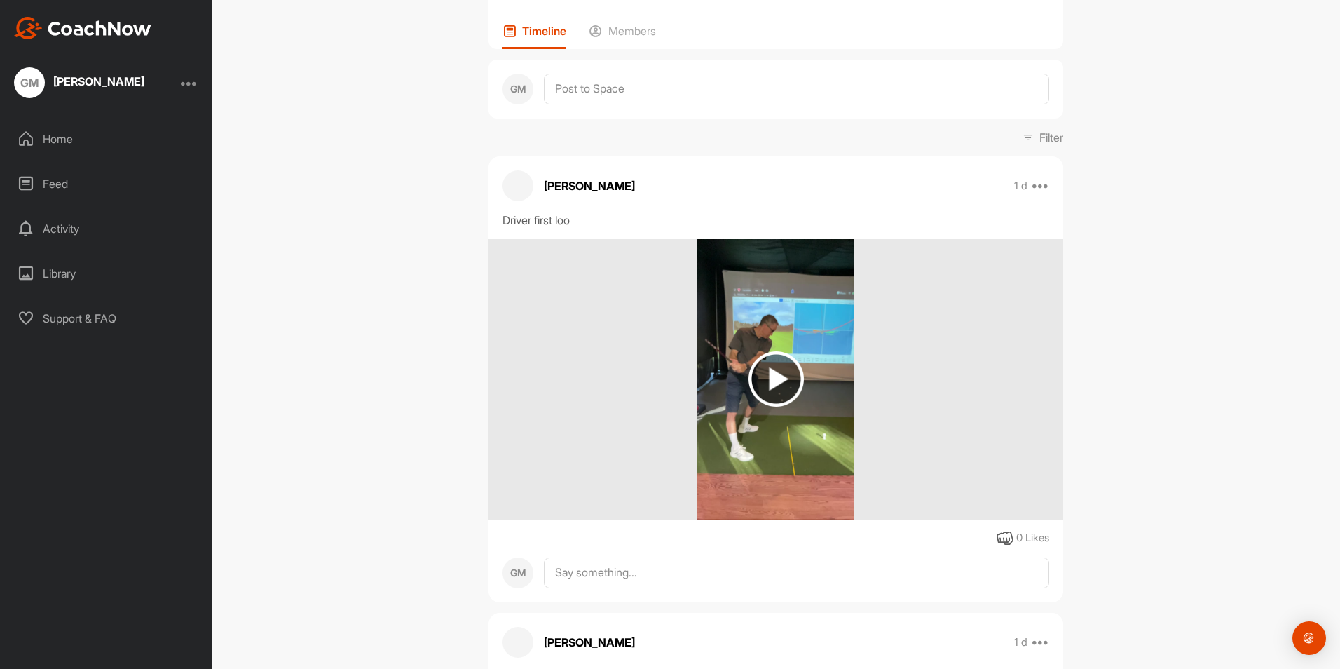
scroll to position [0, 0]
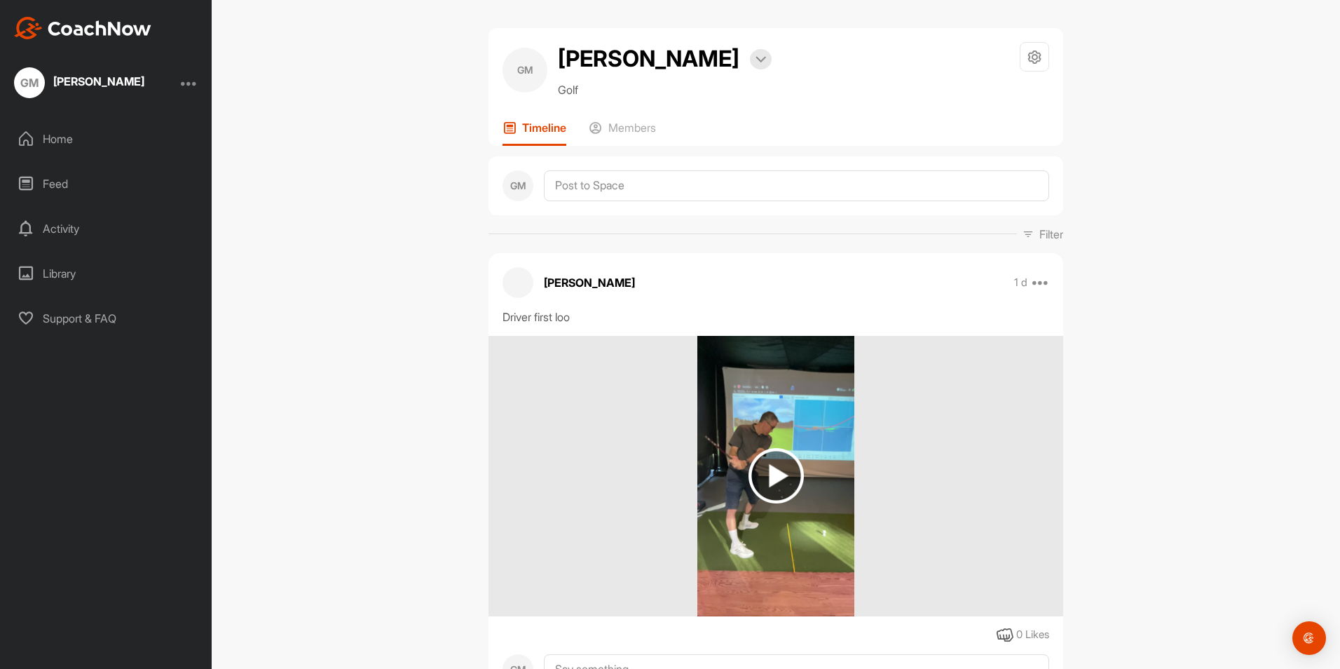
click at [61, 126] on div "Home" at bounding box center [107, 138] width 198 height 35
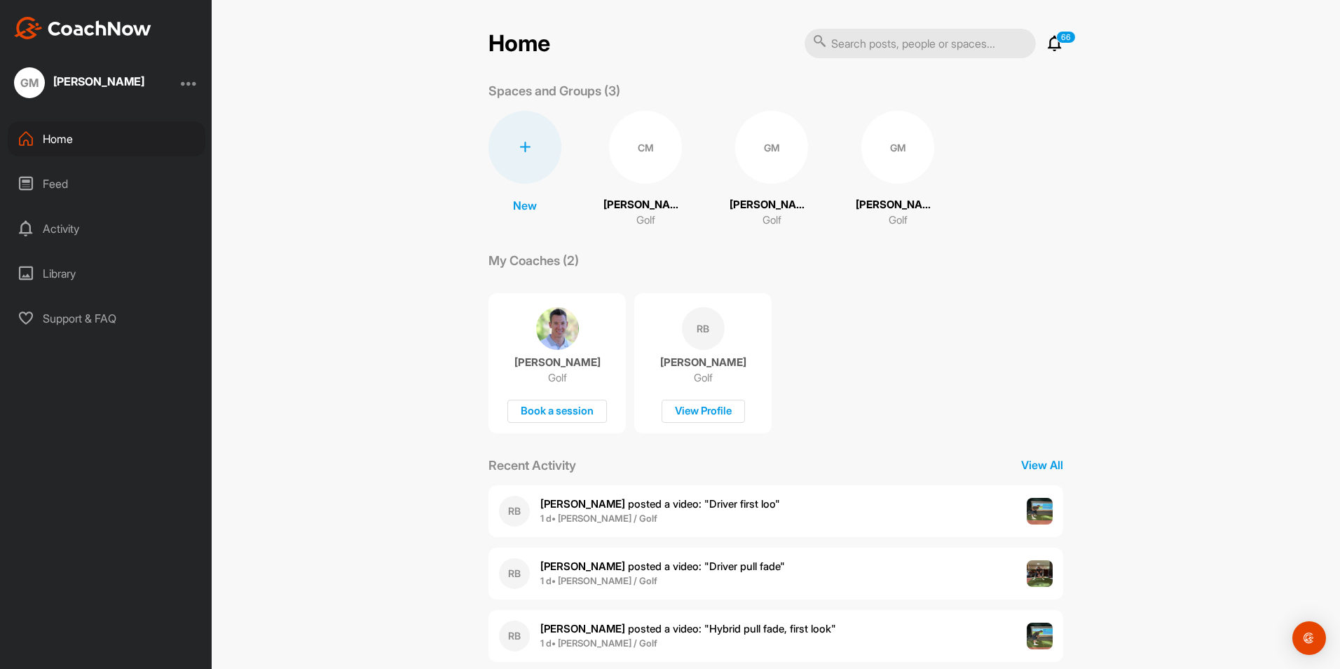
click at [881, 163] on div "GM" at bounding box center [897, 147] width 73 height 73
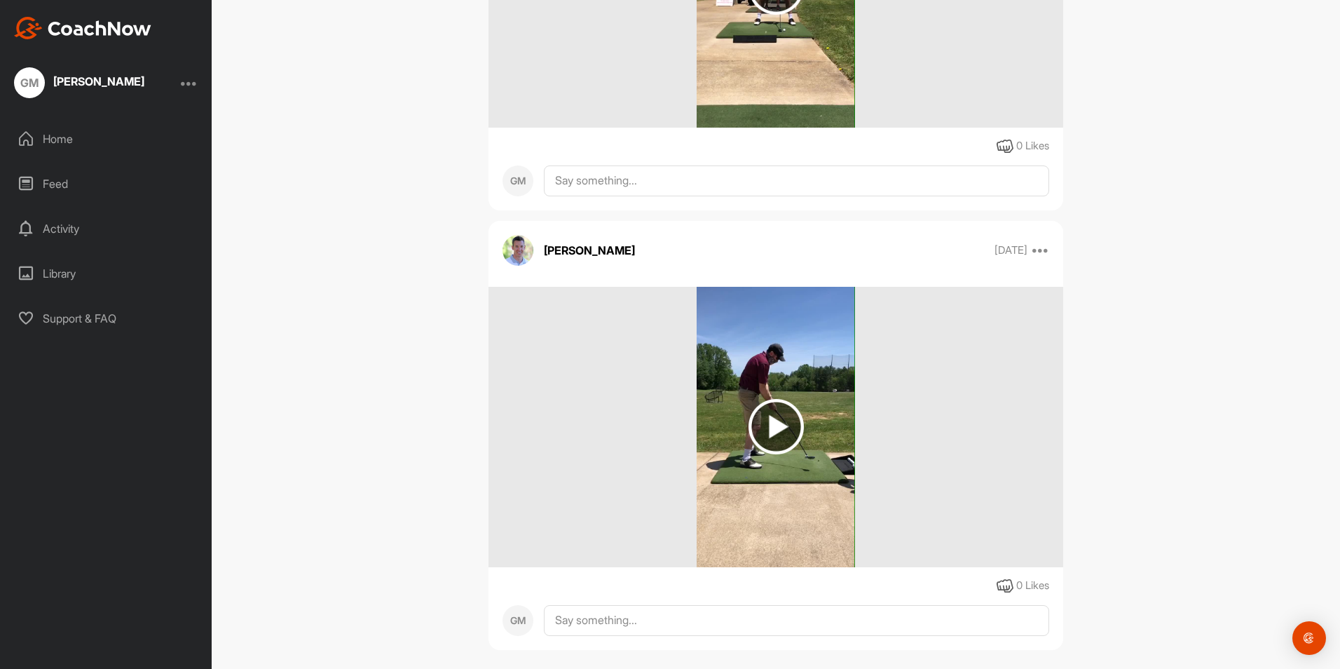
scroll to position [1268, 0]
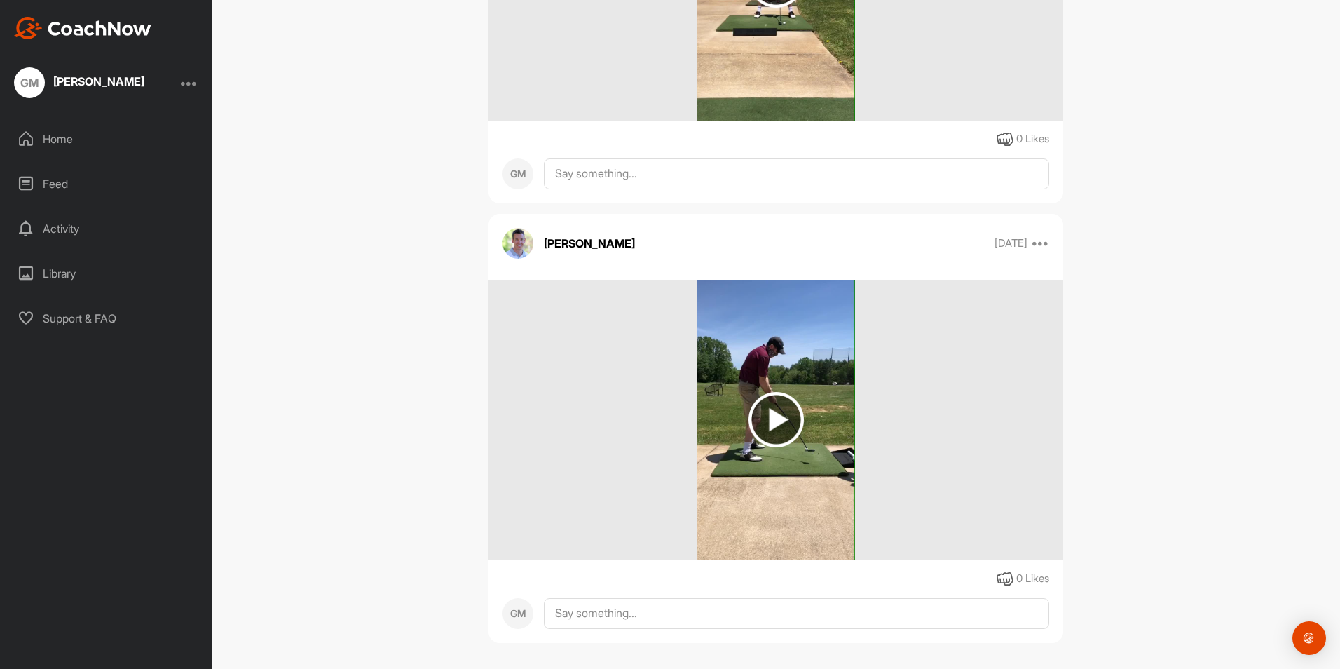
click at [756, 447] on img at bounding box center [775, 419] width 55 height 55
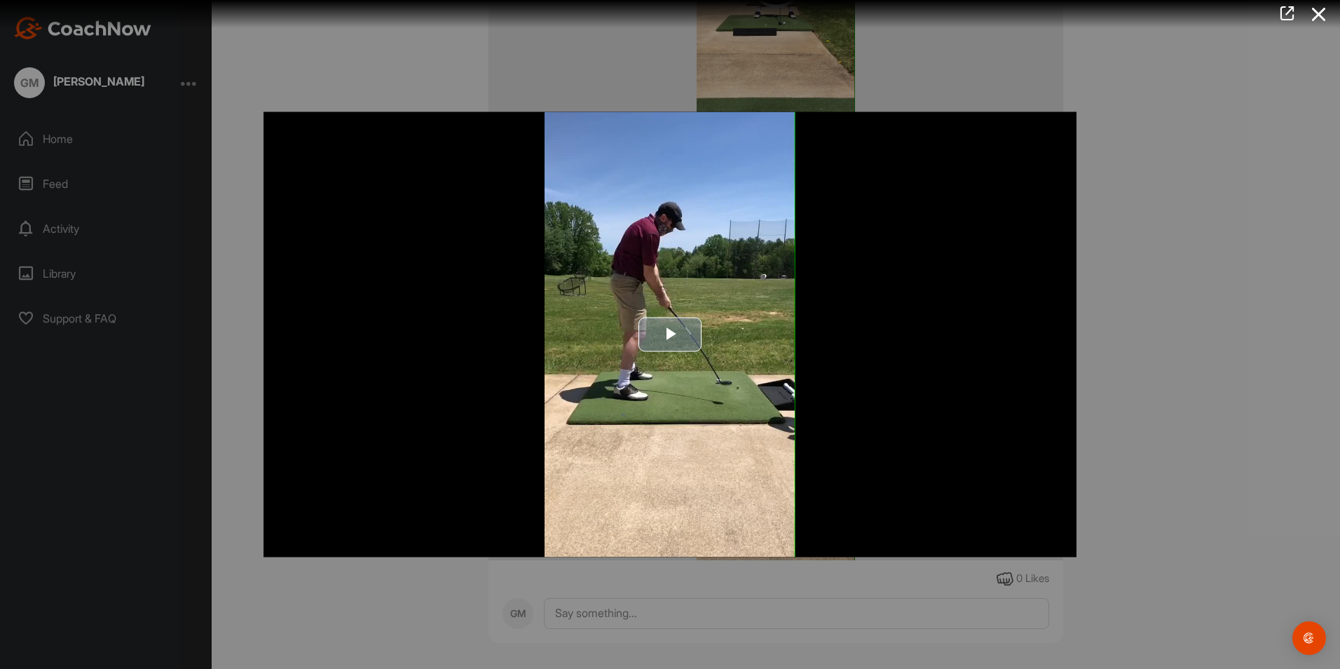
click at [670, 334] on span "Video Player" at bounding box center [670, 334] width 0 height 0
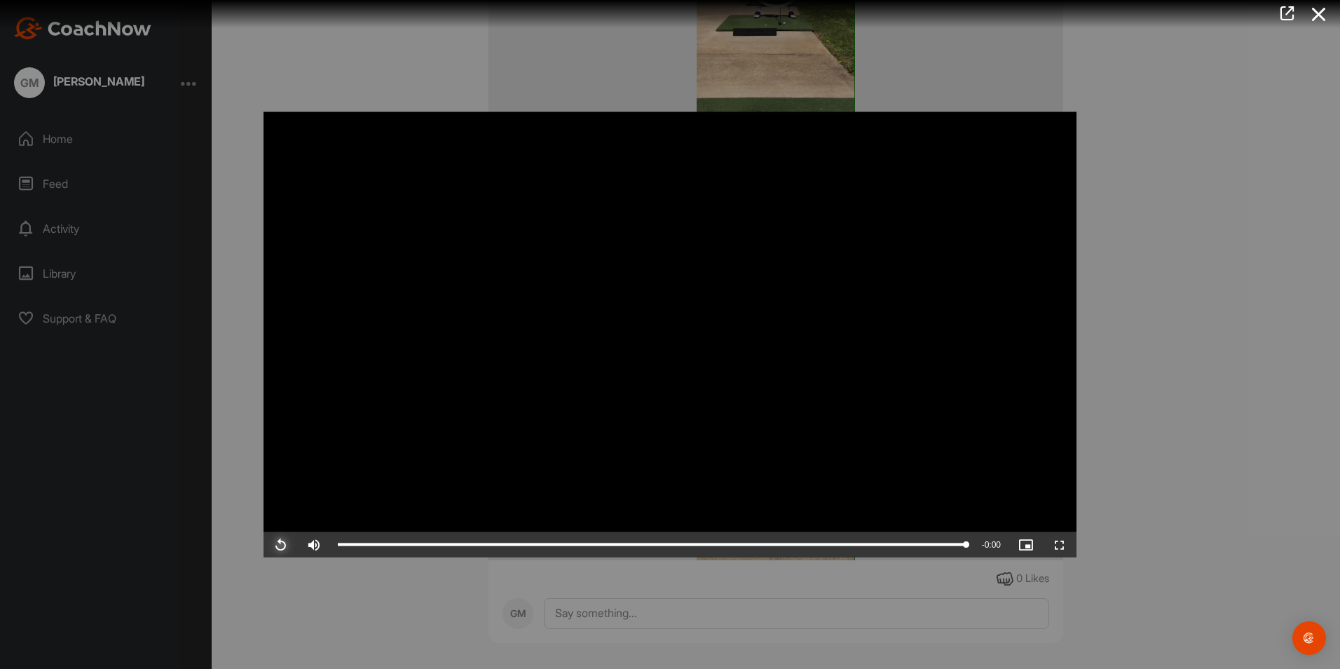
click at [278, 544] on span "Video Player" at bounding box center [280, 544] width 34 height 0
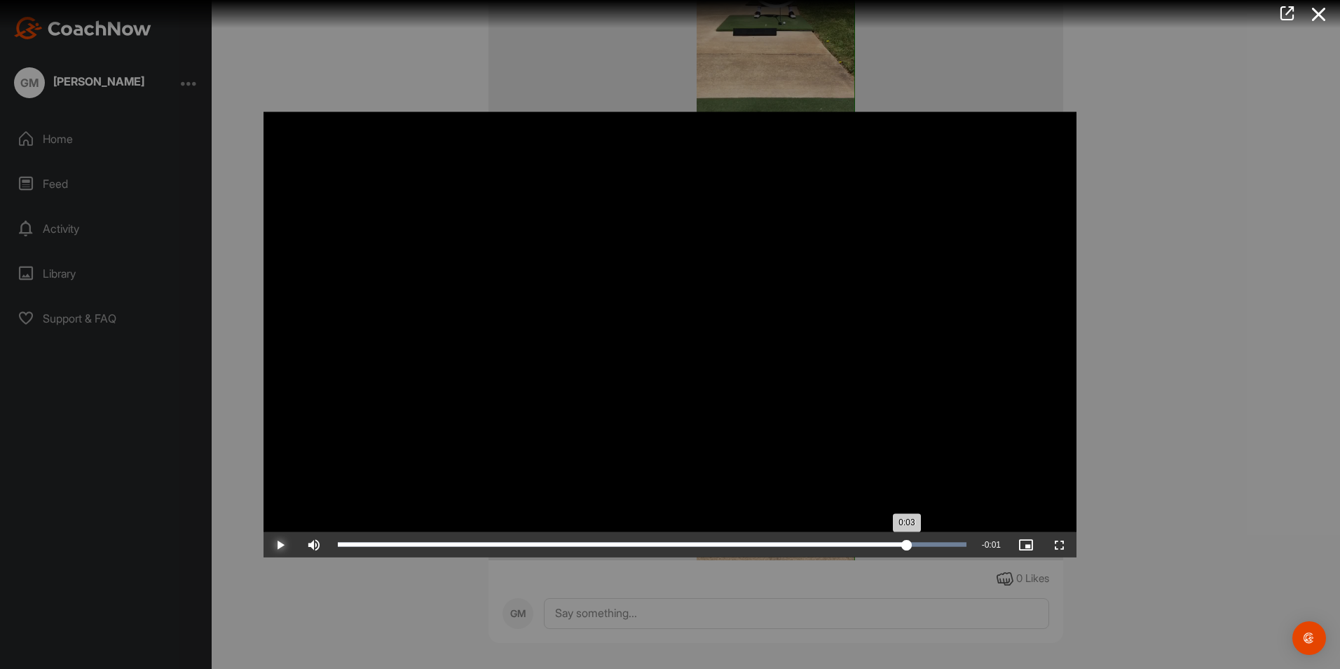
drag, startPoint x: 481, startPoint y: 541, endPoint x: 907, endPoint y: 539, distance: 425.4
click at [907, 539] on div "Loaded : 100.00% 0:03 0:03" at bounding box center [652, 544] width 643 height 25
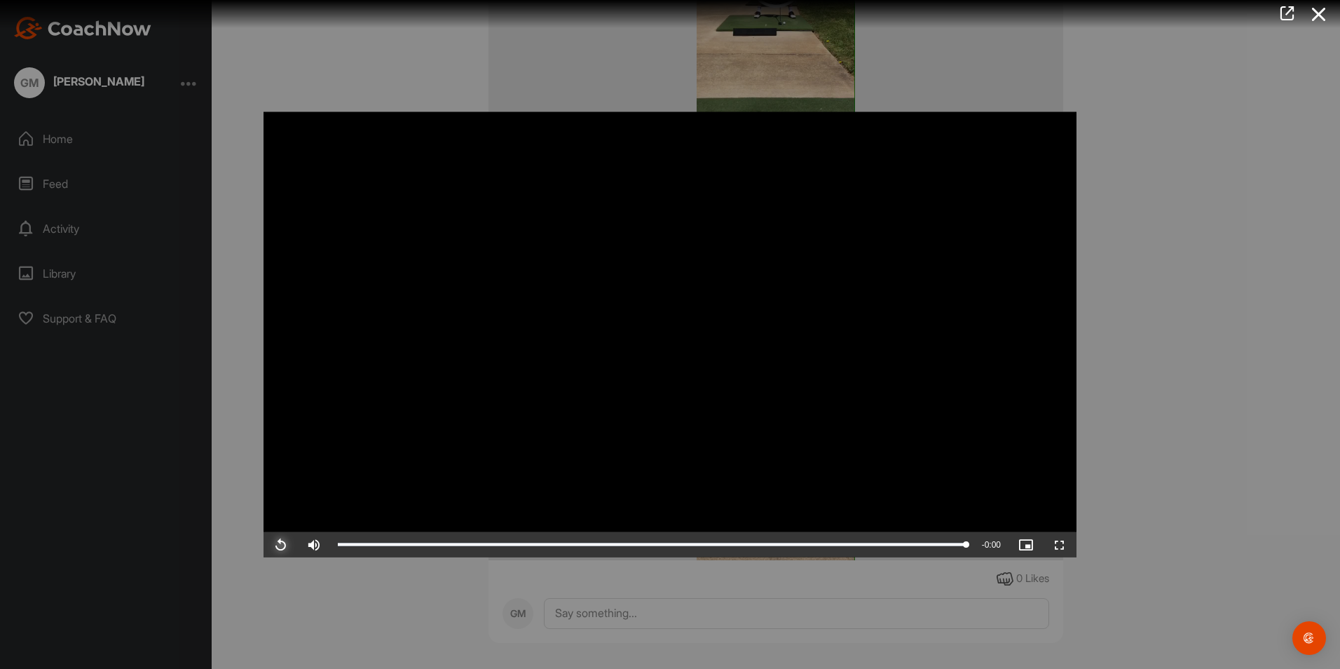
click at [274, 544] on span "Video Player" at bounding box center [280, 544] width 34 height 0
click at [1322, 8] on icon at bounding box center [1319, 14] width 32 height 26
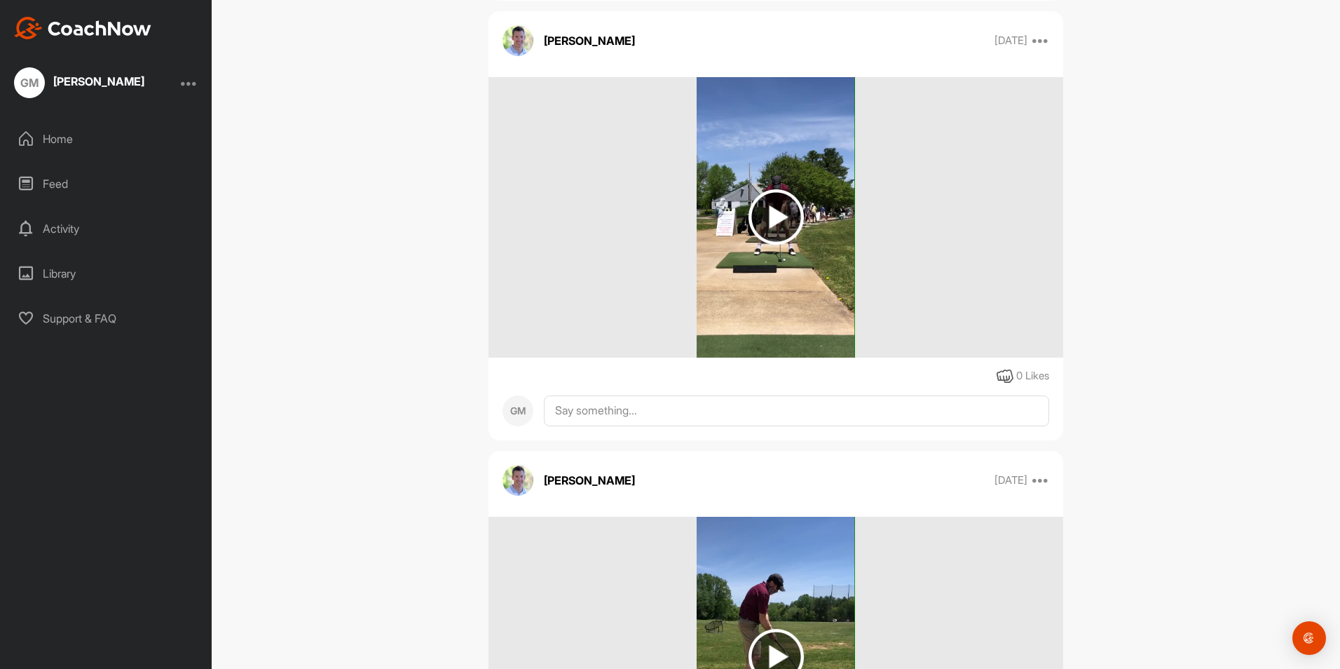
scroll to position [925, 0]
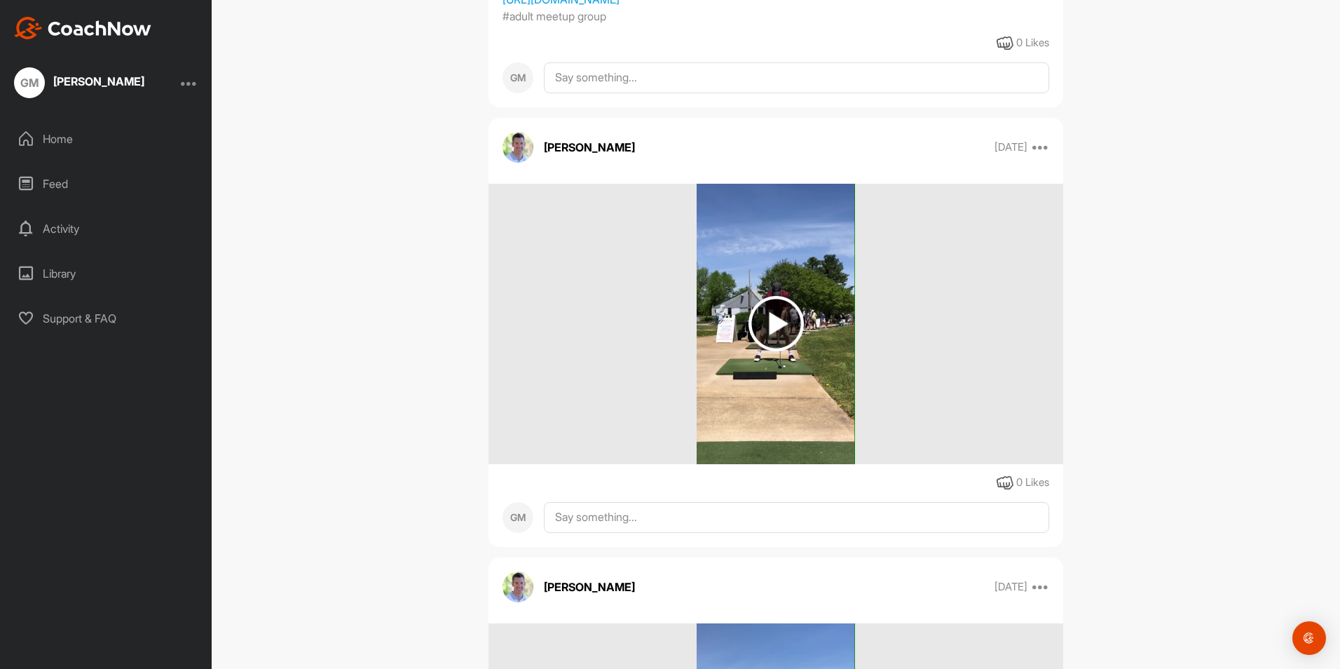
click at [776, 351] on img at bounding box center [775, 323] width 55 height 55
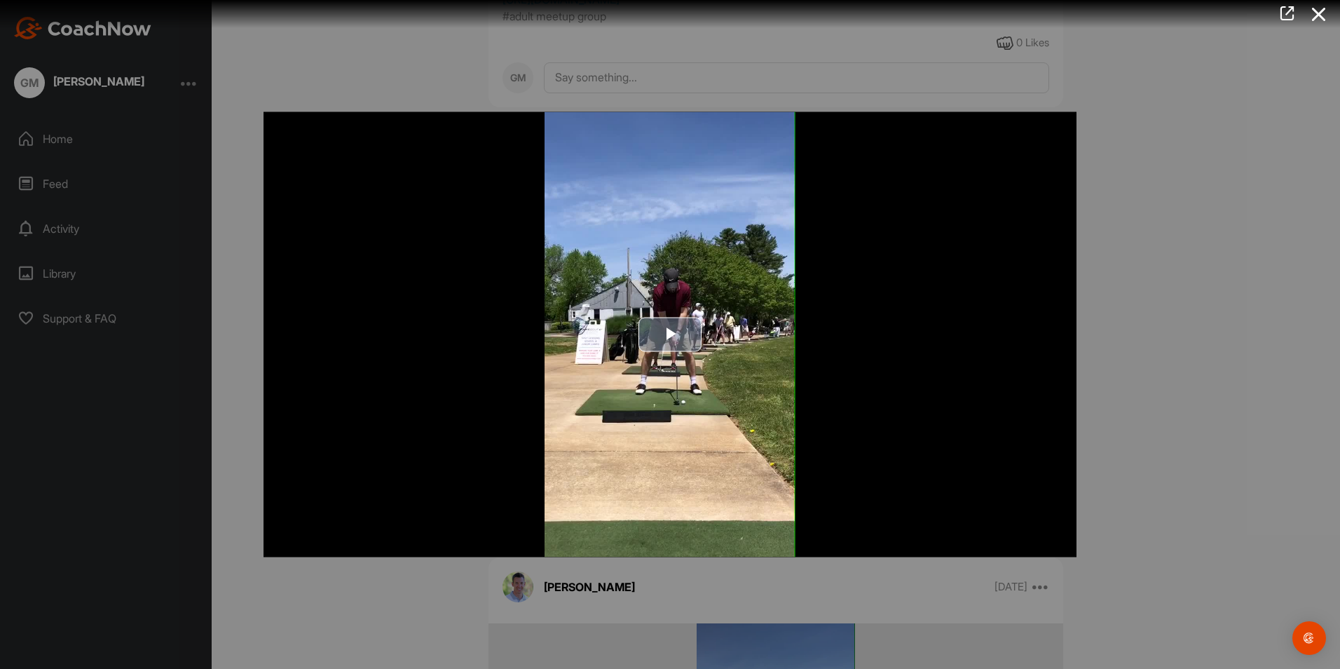
click at [670, 334] on span "Video Player" at bounding box center [670, 334] width 0 height 0
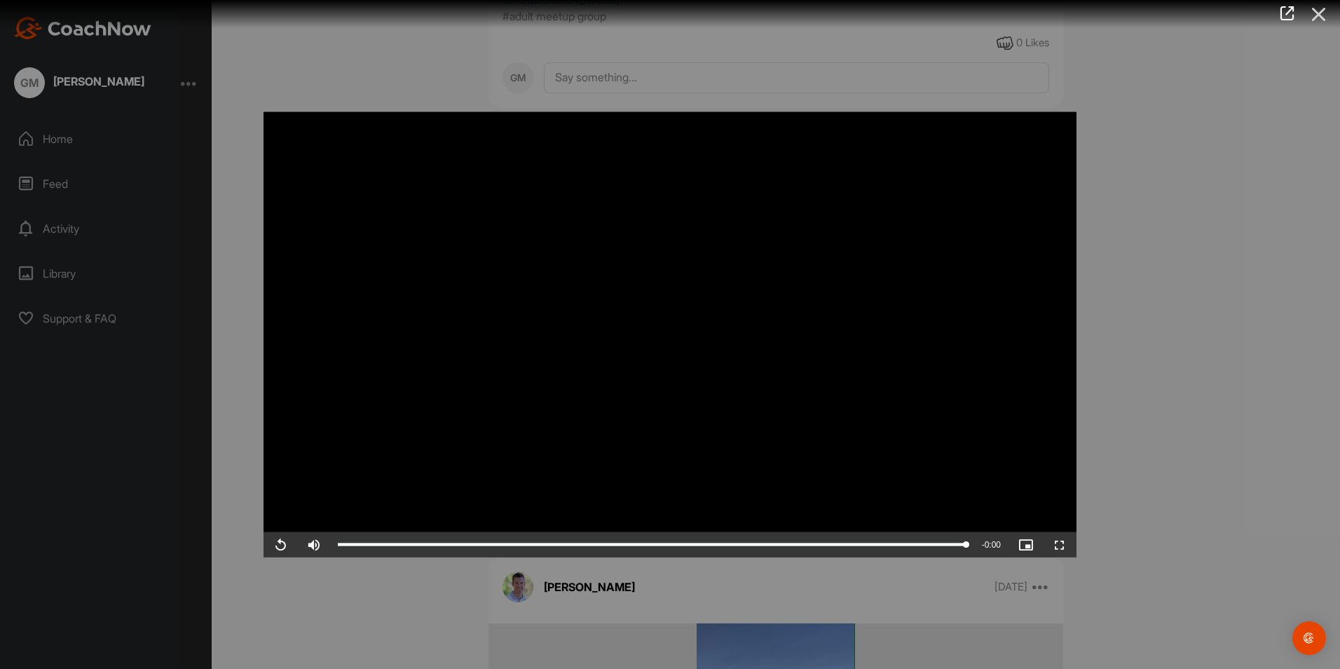
click at [1317, 11] on icon at bounding box center [1319, 14] width 32 height 26
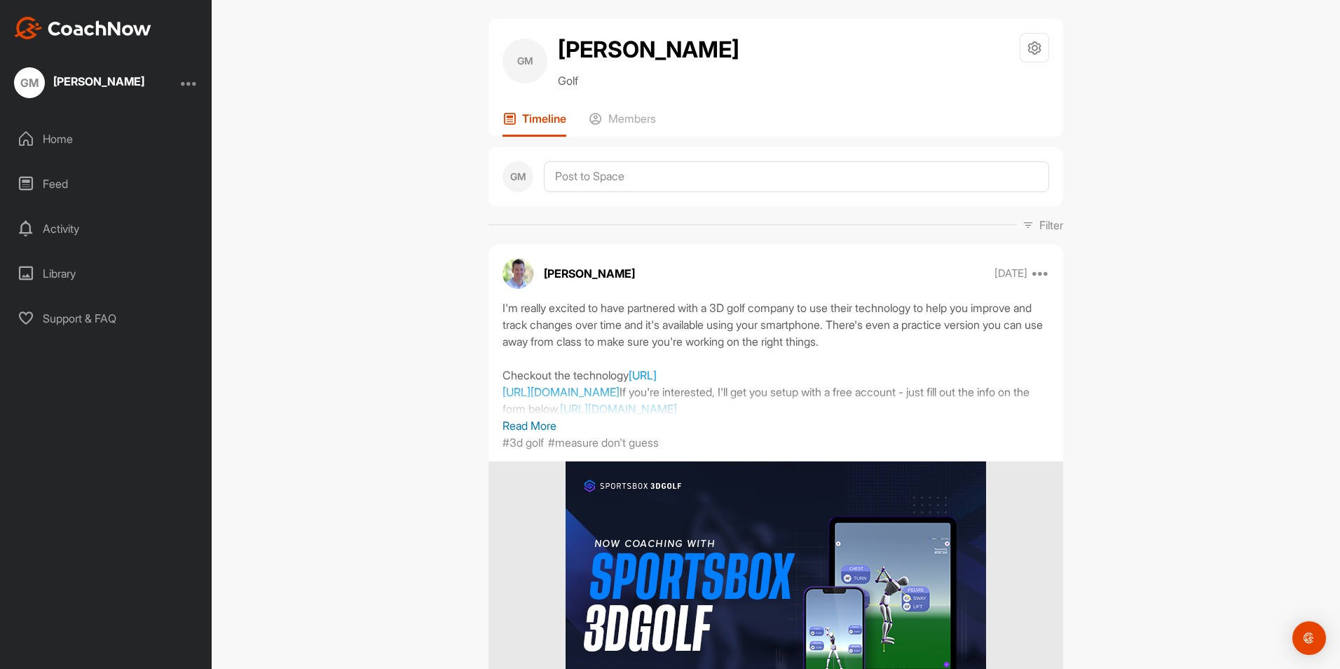
scroll to position [0, 0]
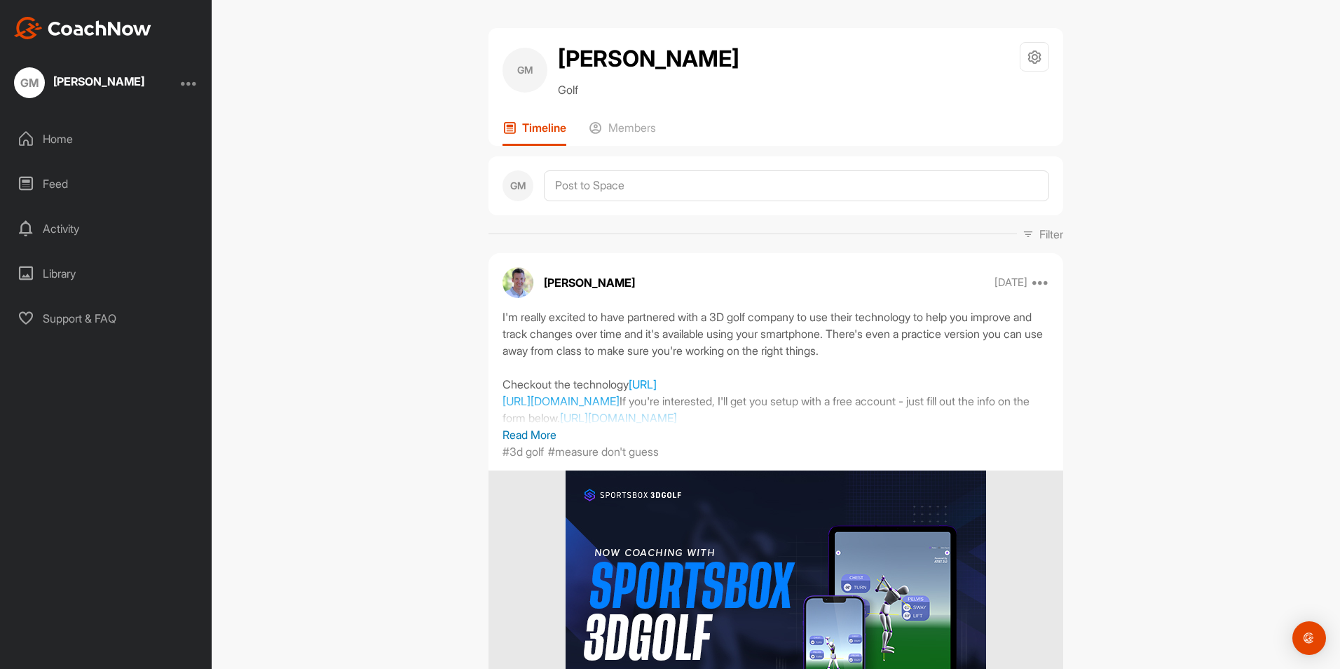
click at [75, 142] on div "Home" at bounding box center [107, 138] width 198 height 35
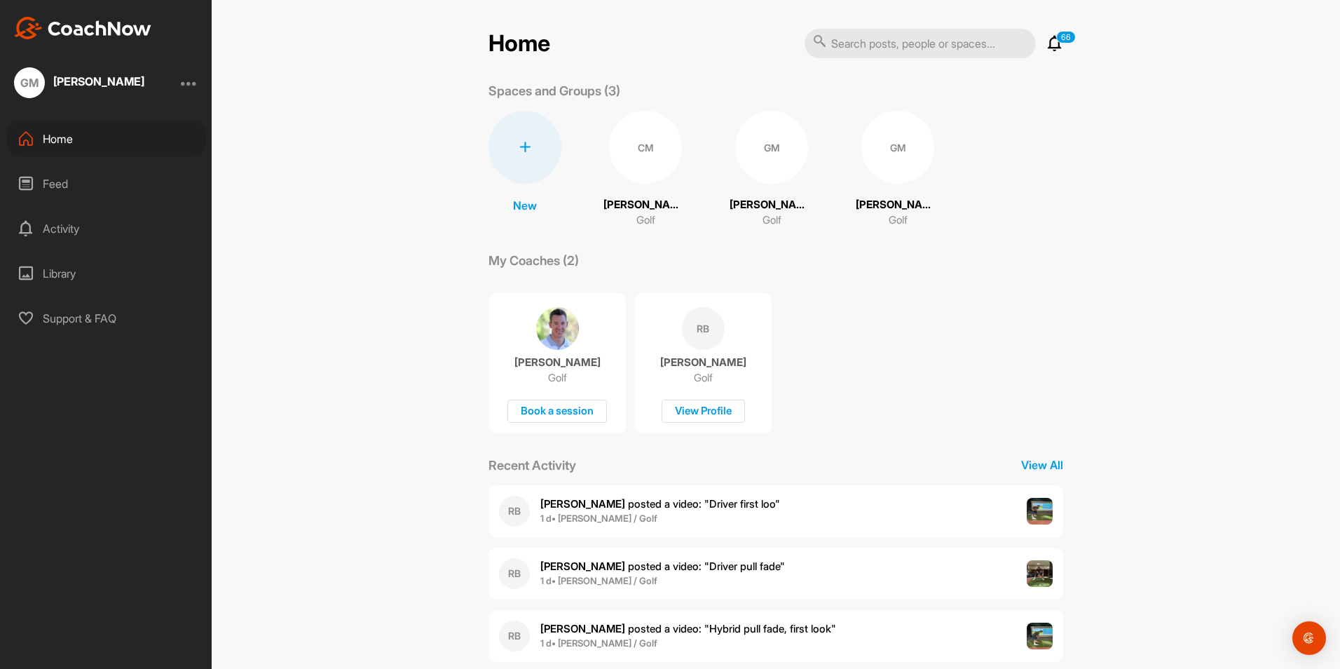
click at [753, 169] on div "GM" at bounding box center [771, 147] width 73 height 73
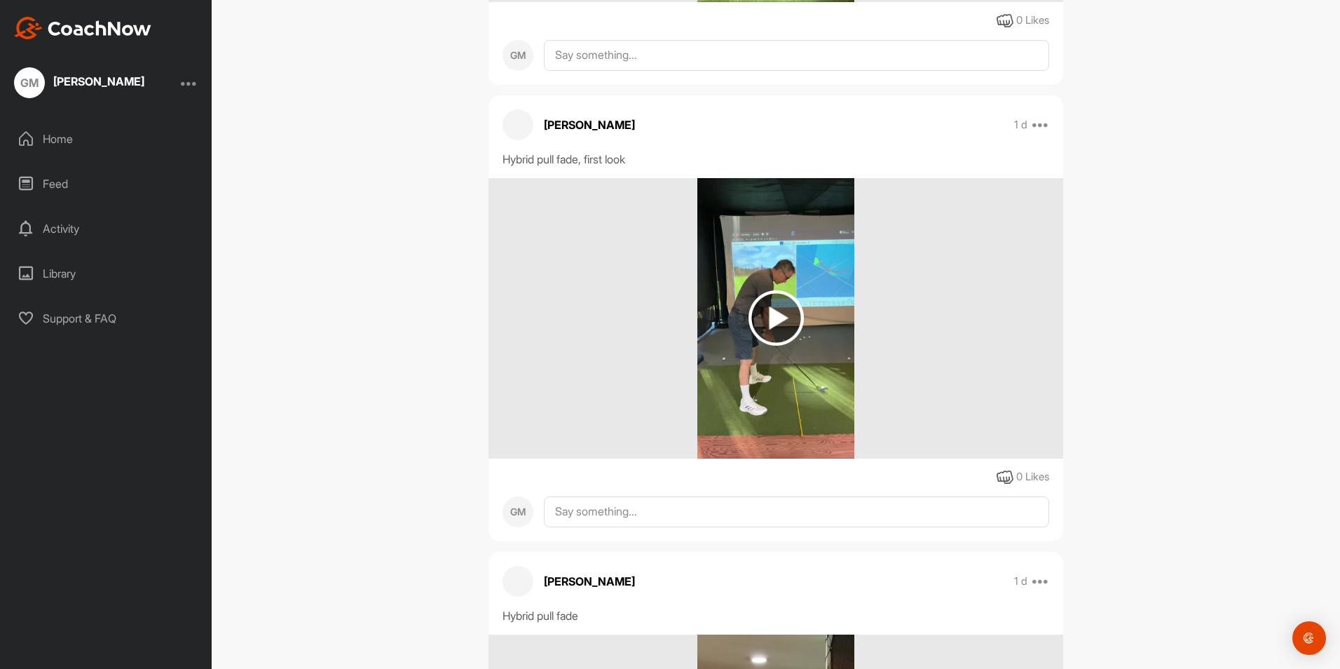
scroll to position [1078, 0]
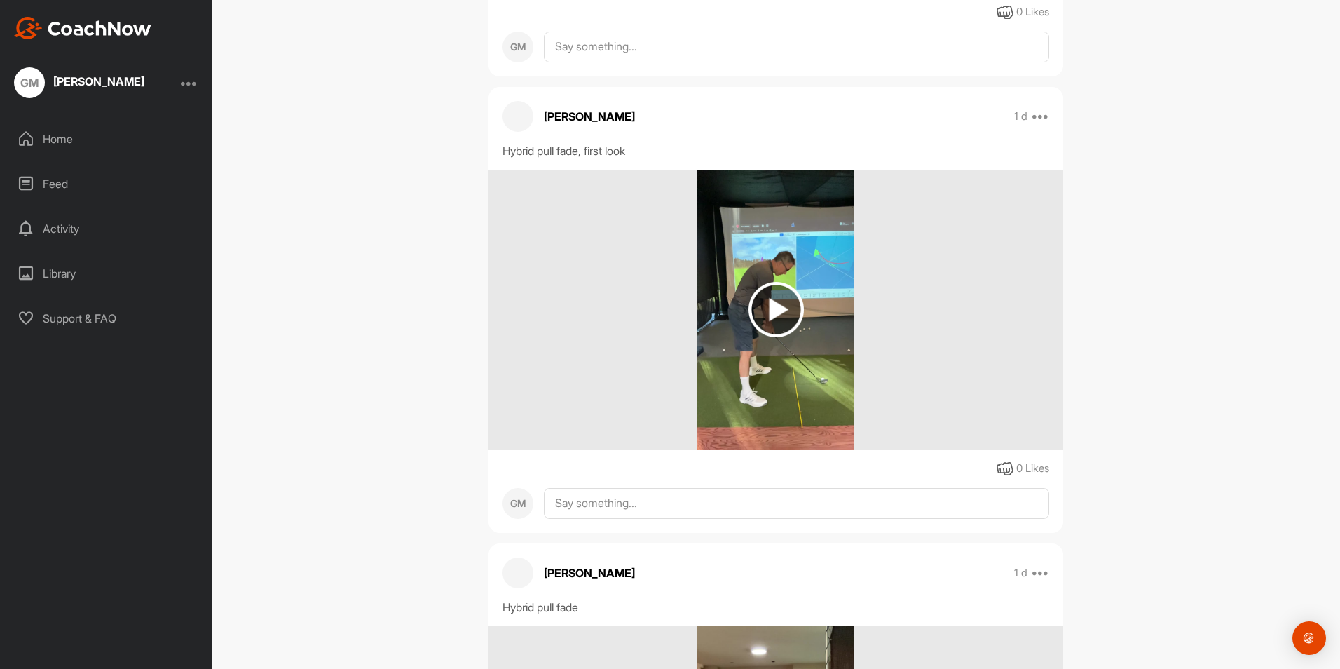
click at [758, 315] on img at bounding box center [775, 309] width 55 height 55
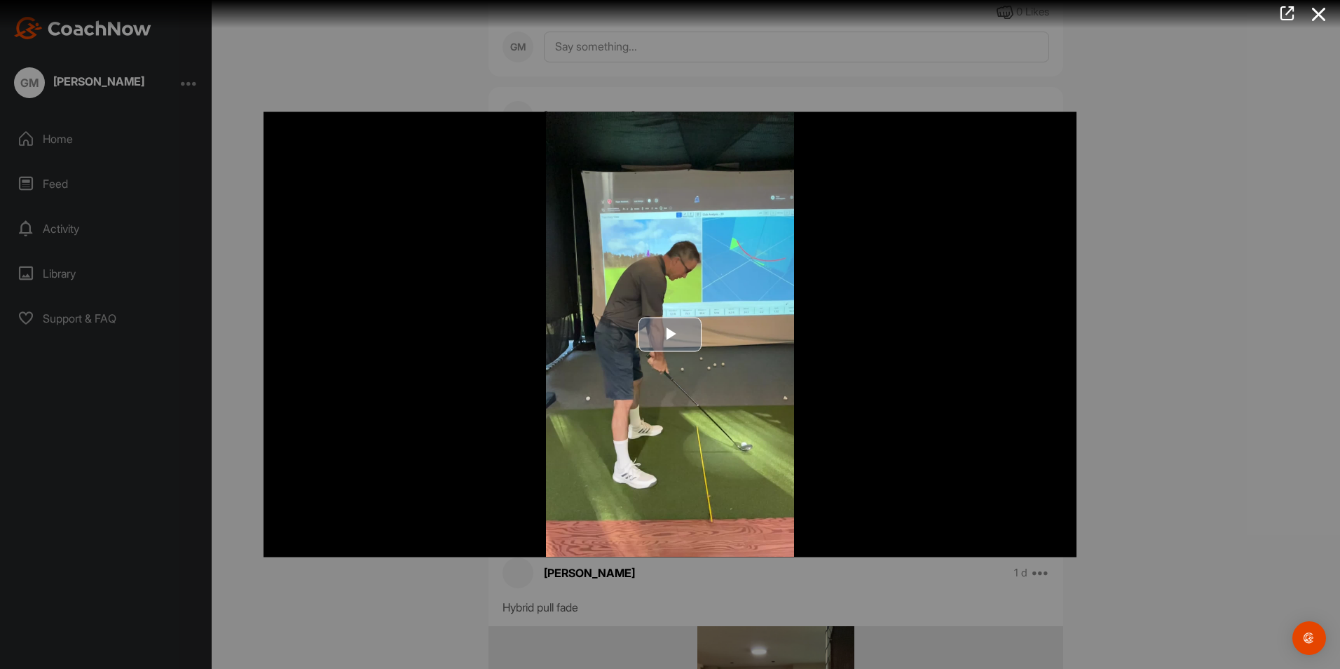
click at [670, 334] on span "Video Player" at bounding box center [670, 334] width 0 height 0
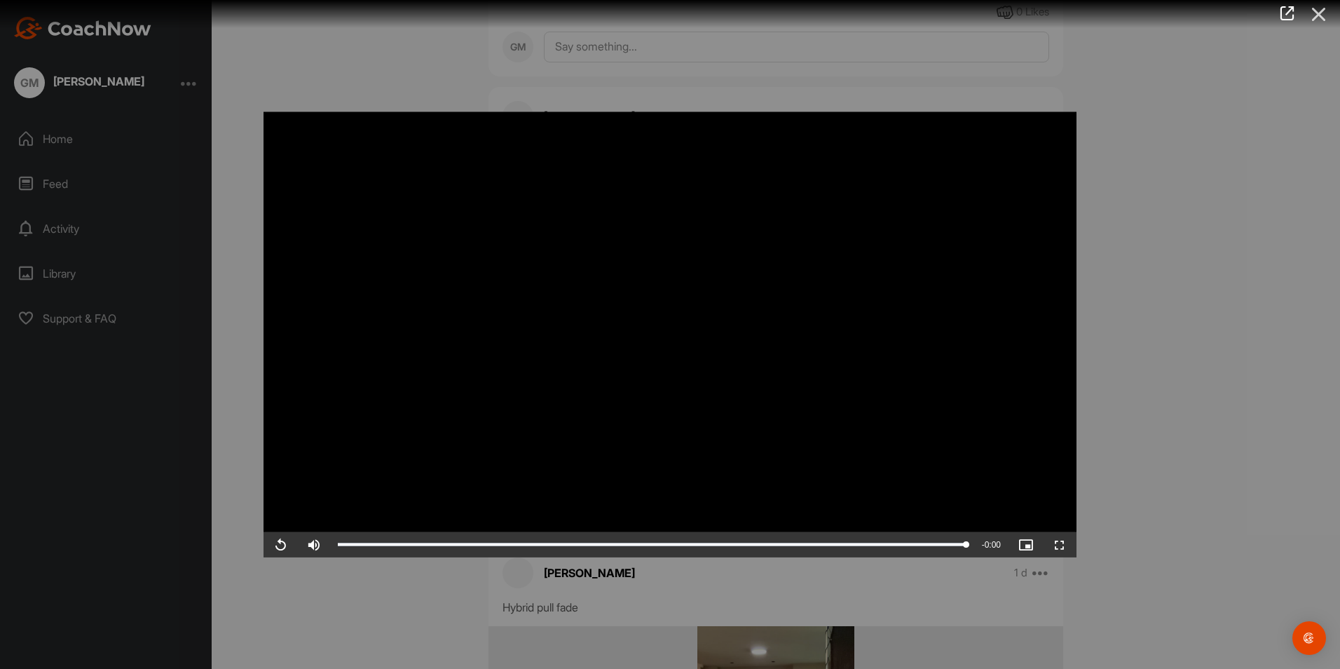
click at [1316, 11] on icon at bounding box center [1319, 14] width 32 height 26
